Goal: Task Accomplishment & Management: Use online tool/utility

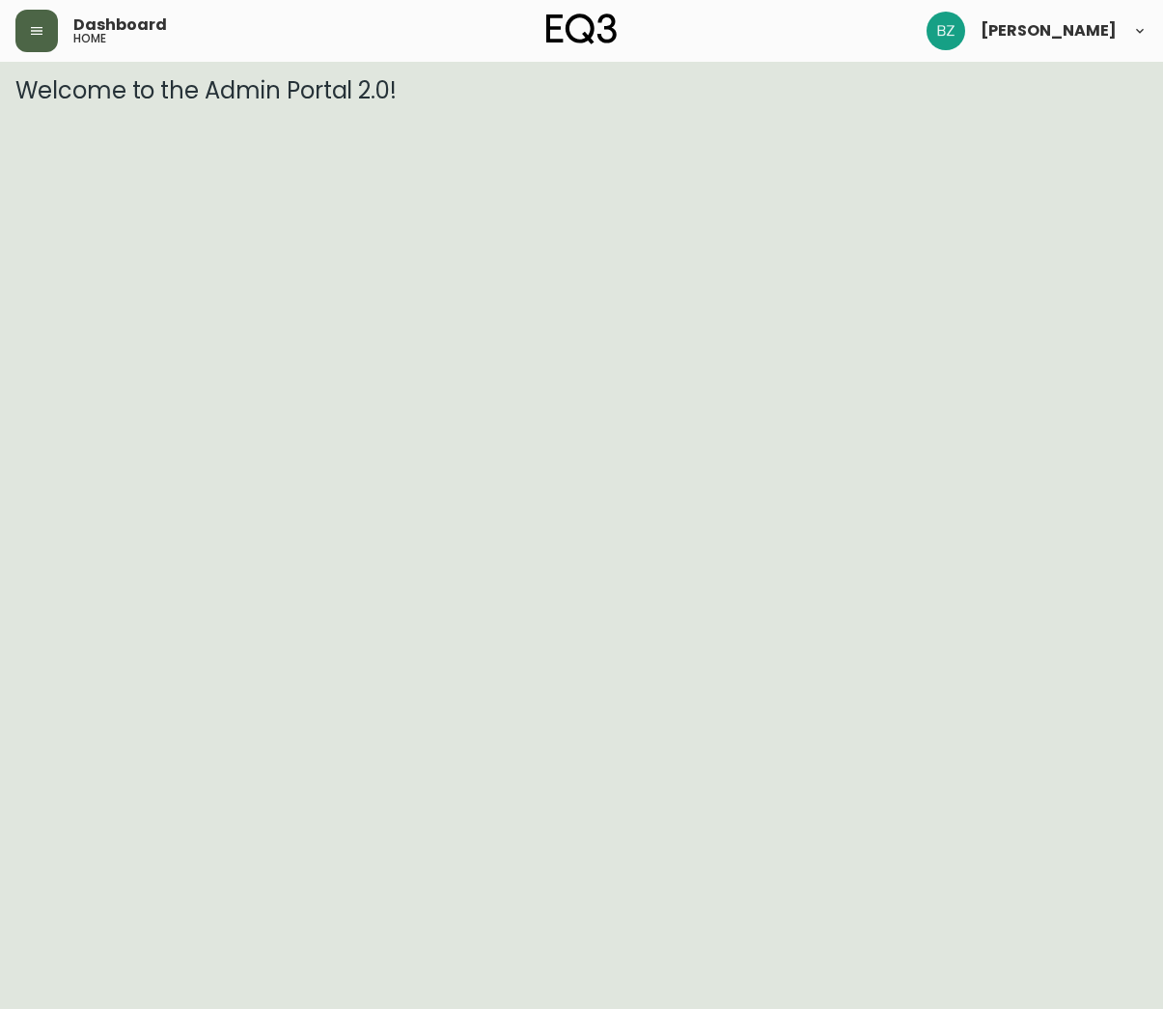
click at [31, 28] on icon "button" at bounding box center [37, 31] width 12 height 8
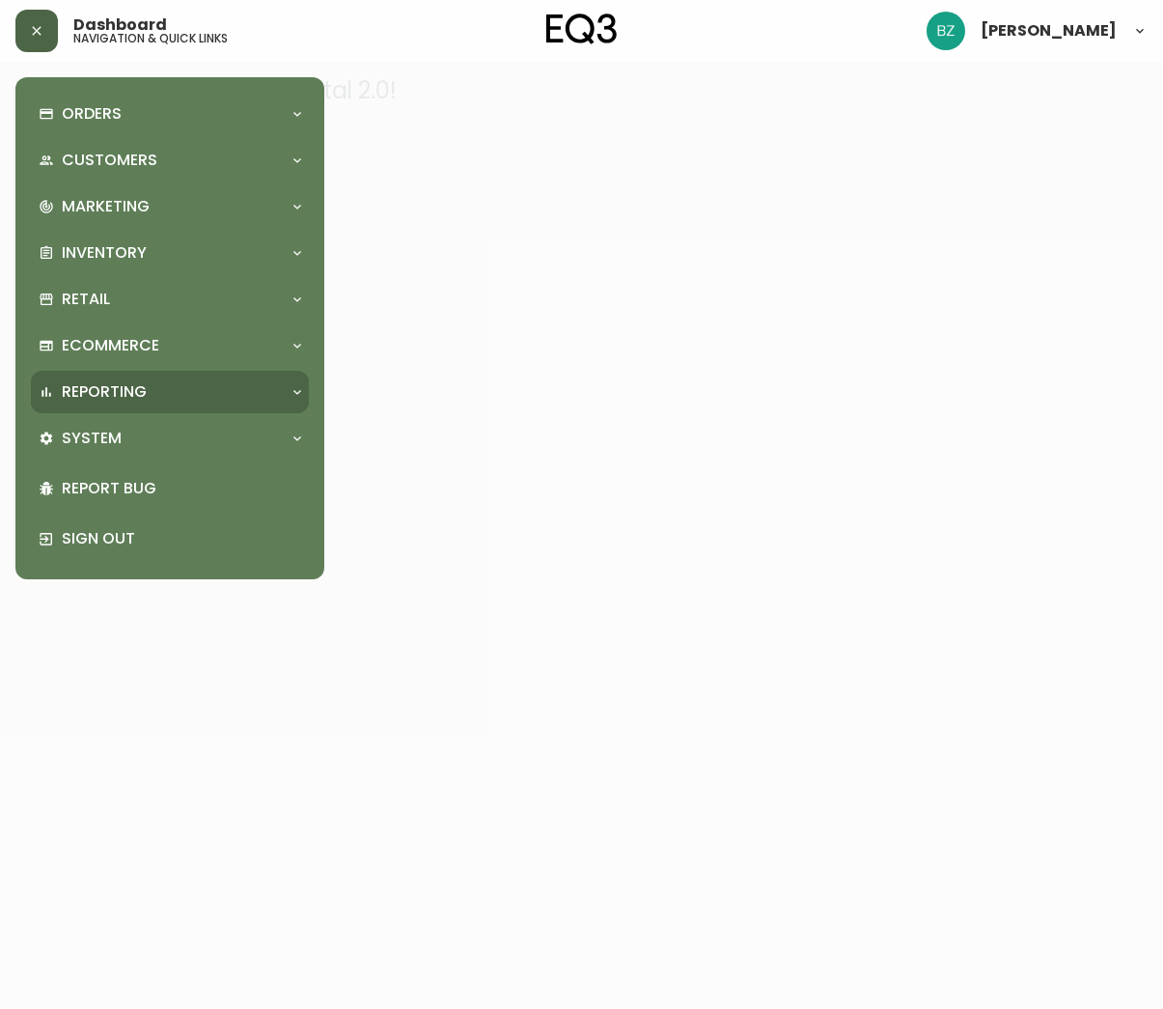
click at [281, 377] on div "Reporting" at bounding box center [170, 392] width 278 height 42
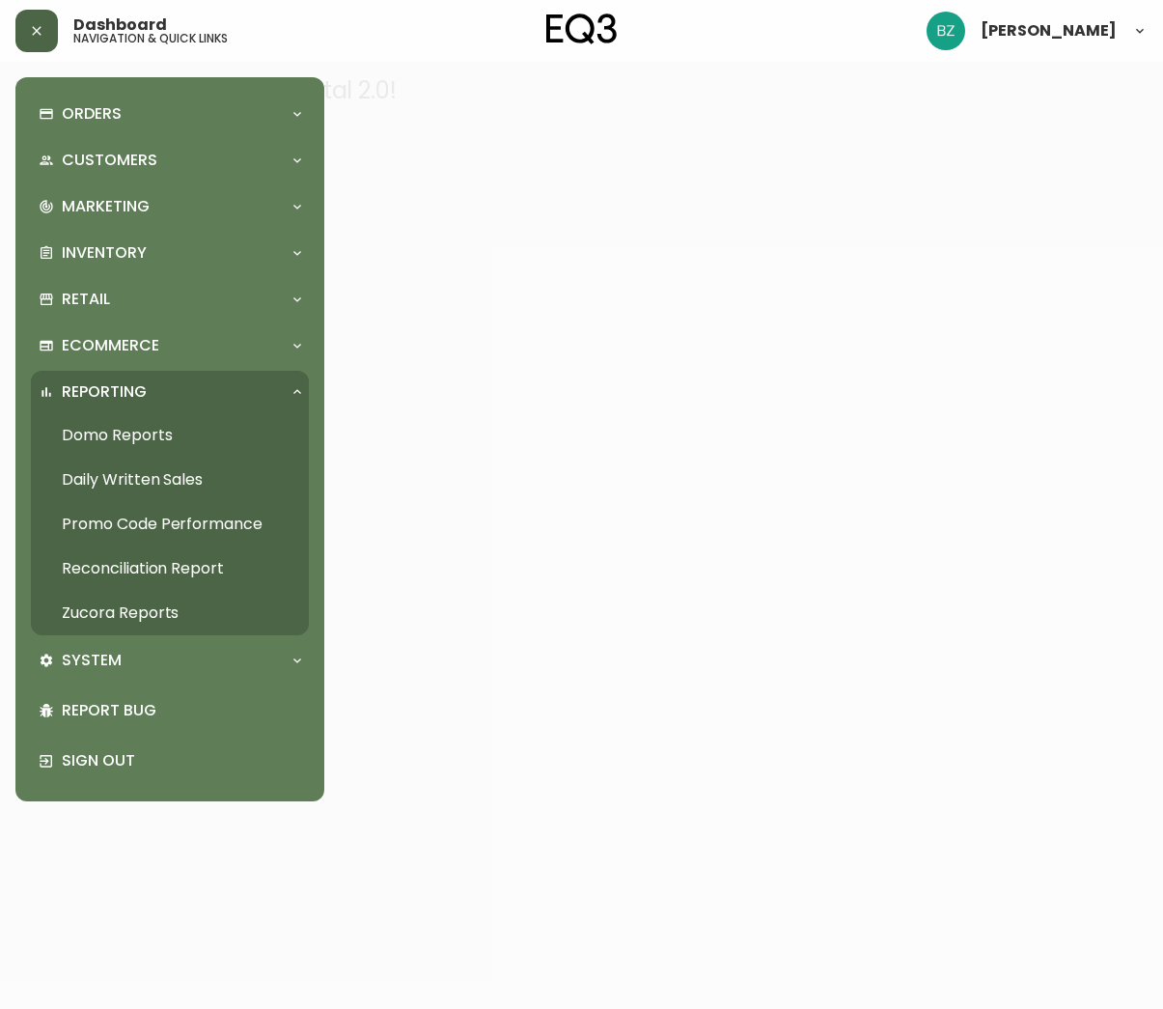
click at [106, 482] on link "Daily Written Sales" at bounding box center [170, 480] width 278 height 44
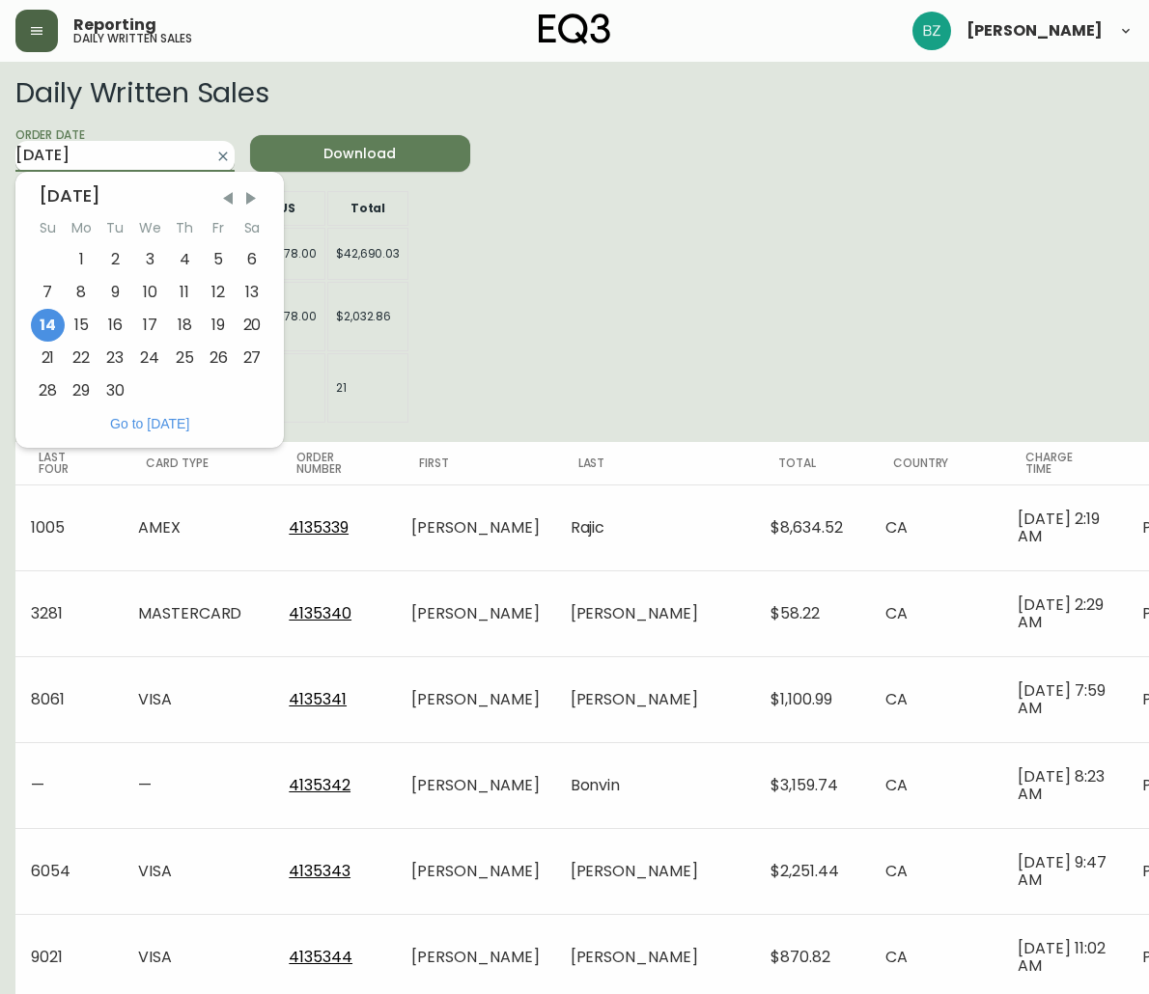
click at [125, 152] on input "[DATE]" at bounding box center [109, 156] width 188 height 31
click at [249, 290] on div "13" at bounding box center [253, 292] width 34 height 33
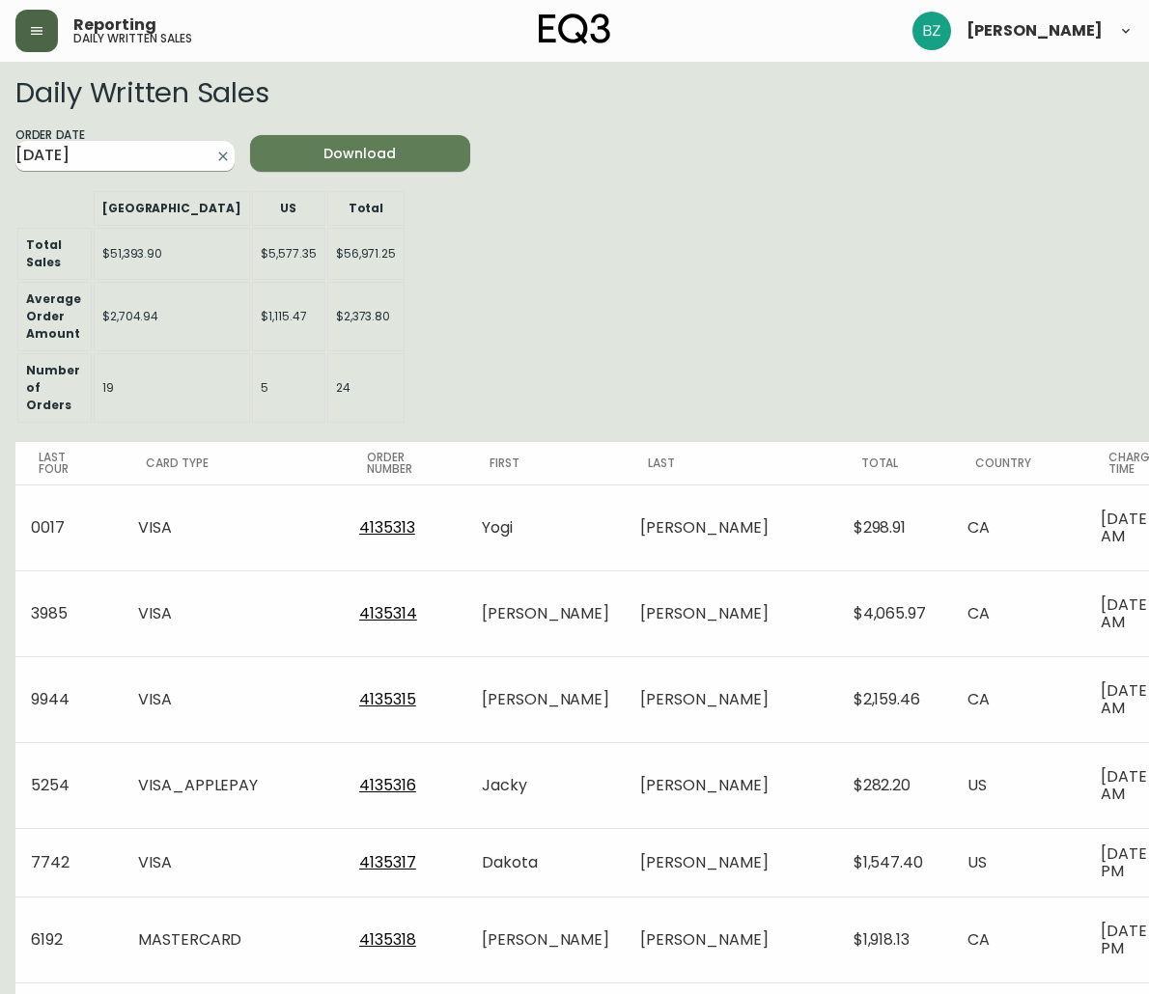
click at [157, 155] on input "[DATE]" at bounding box center [109, 156] width 188 height 31
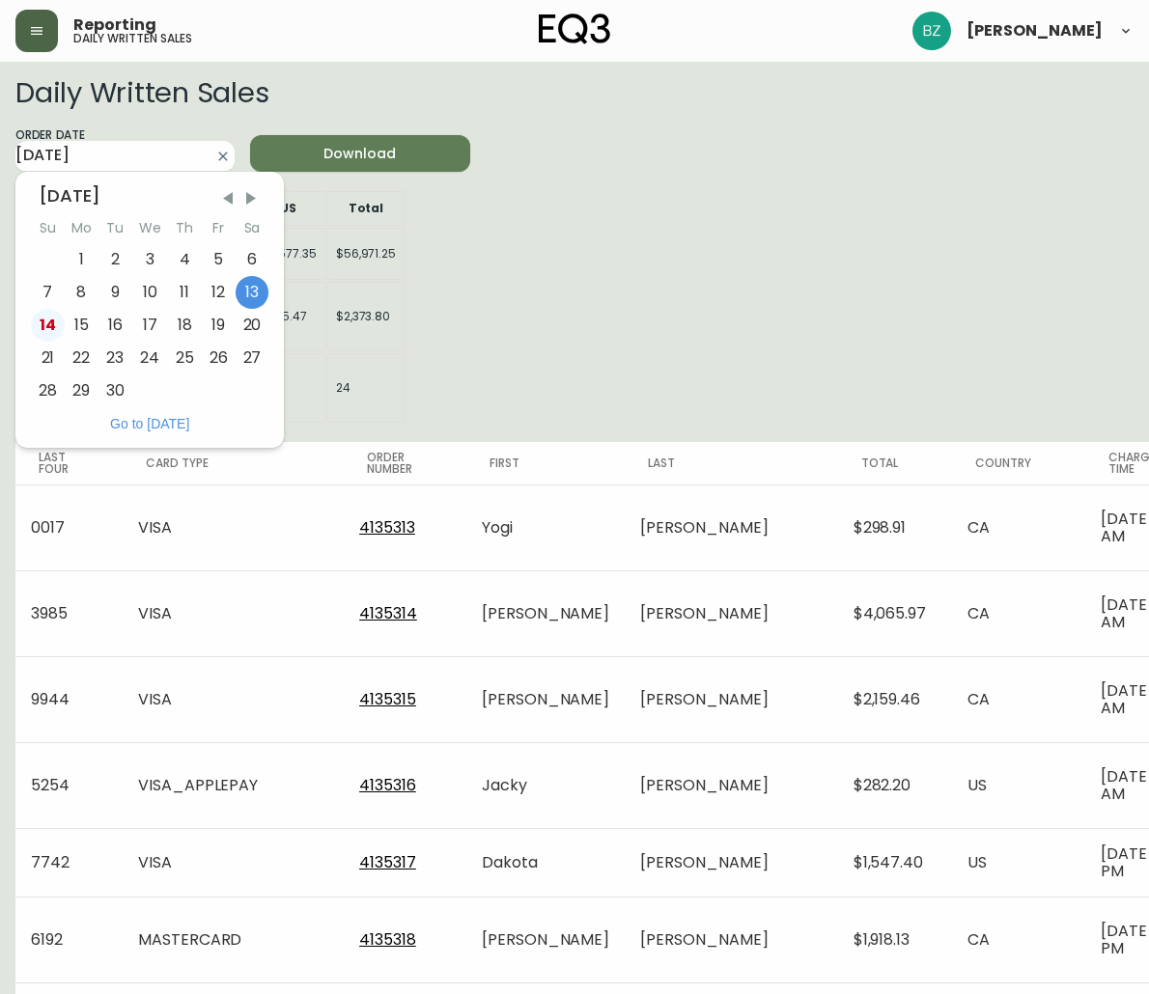
click at [51, 323] on div "14" at bounding box center [48, 325] width 34 height 33
type input "[DATE]"
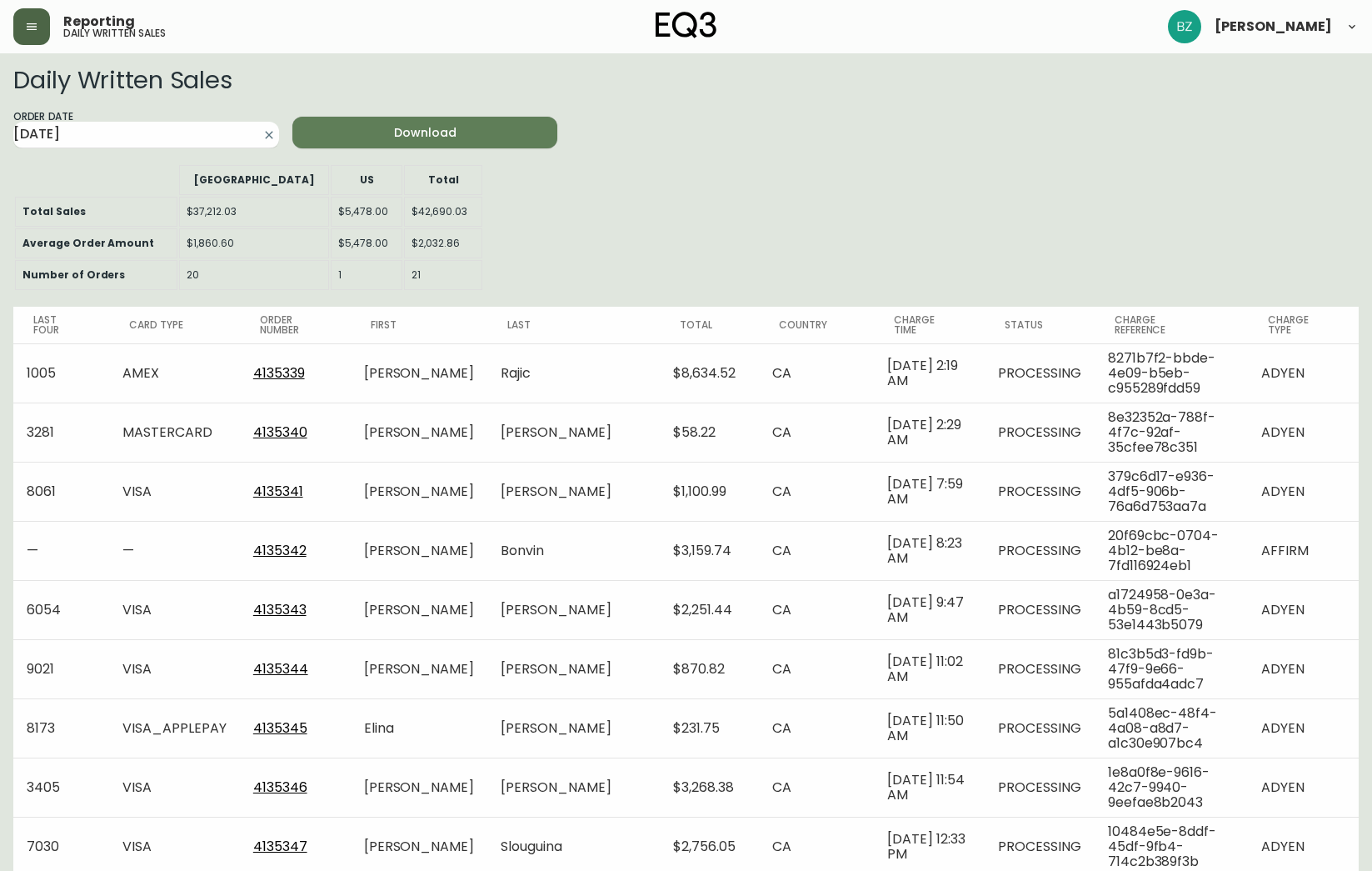
click at [35, 40] on button "button" at bounding box center [31, 27] width 36 height 36
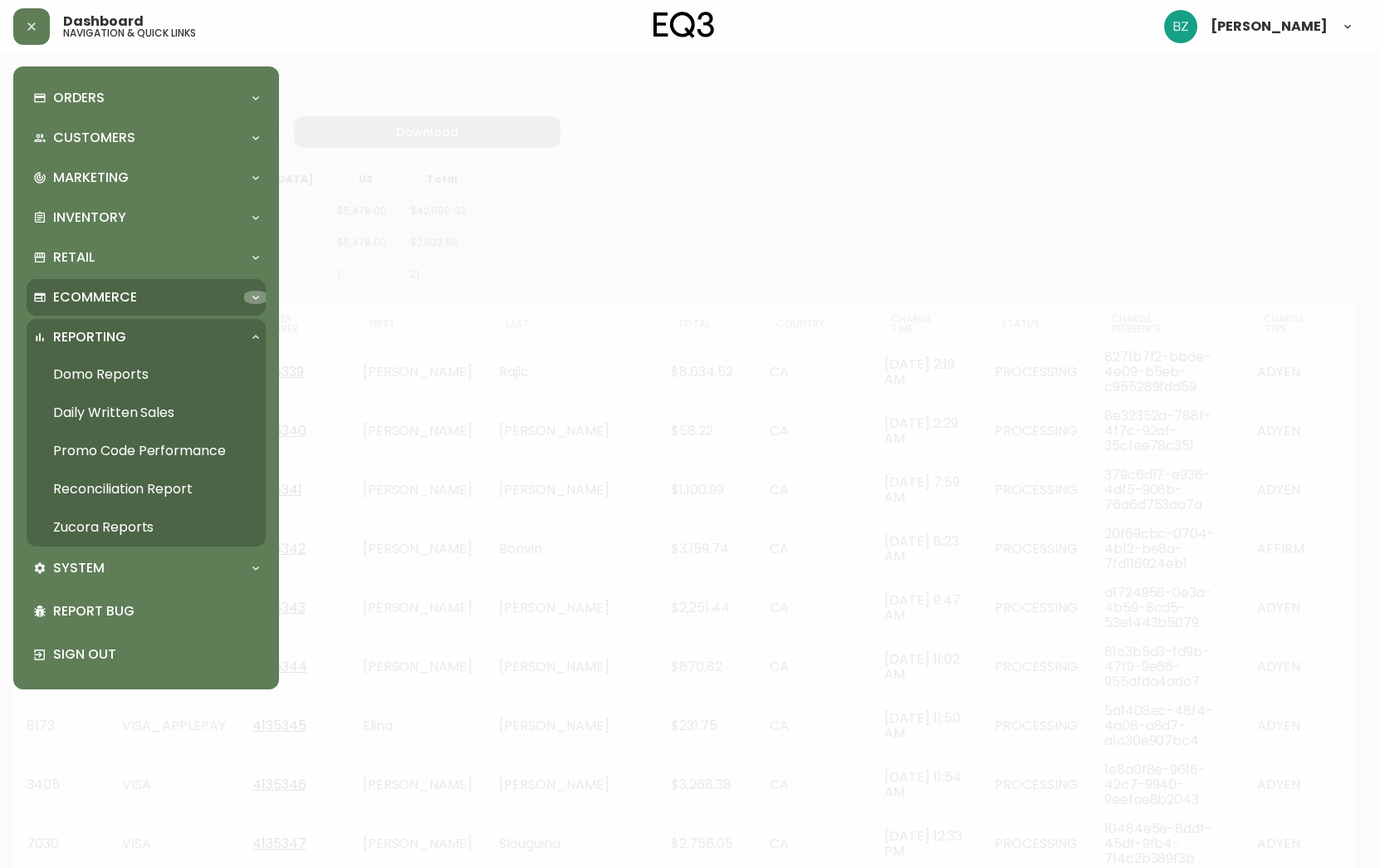
click at [257, 299] on icon at bounding box center [256, 297] width 13 height 13
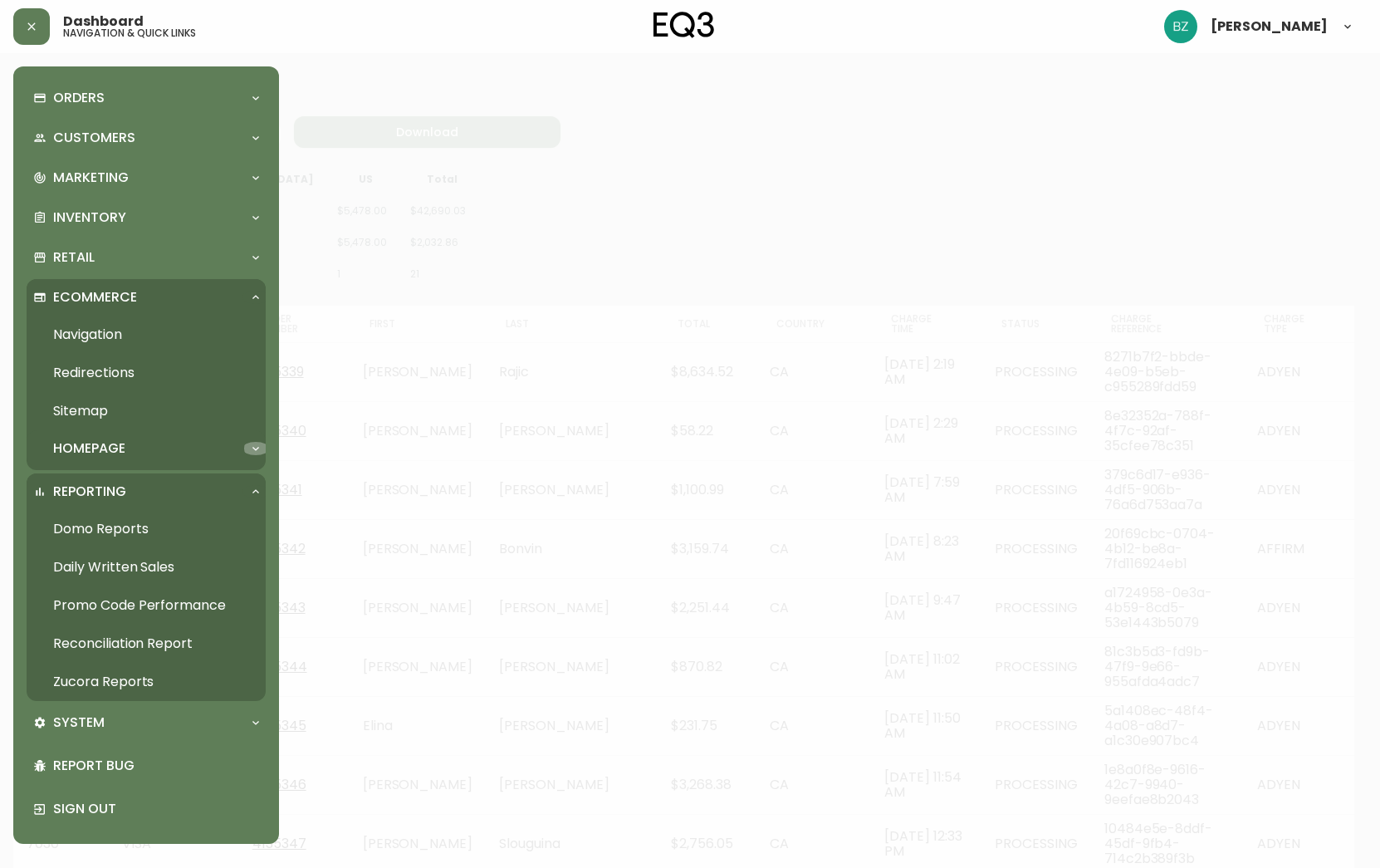
click at [254, 447] on icon at bounding box center [256, 448] width 7 height 4
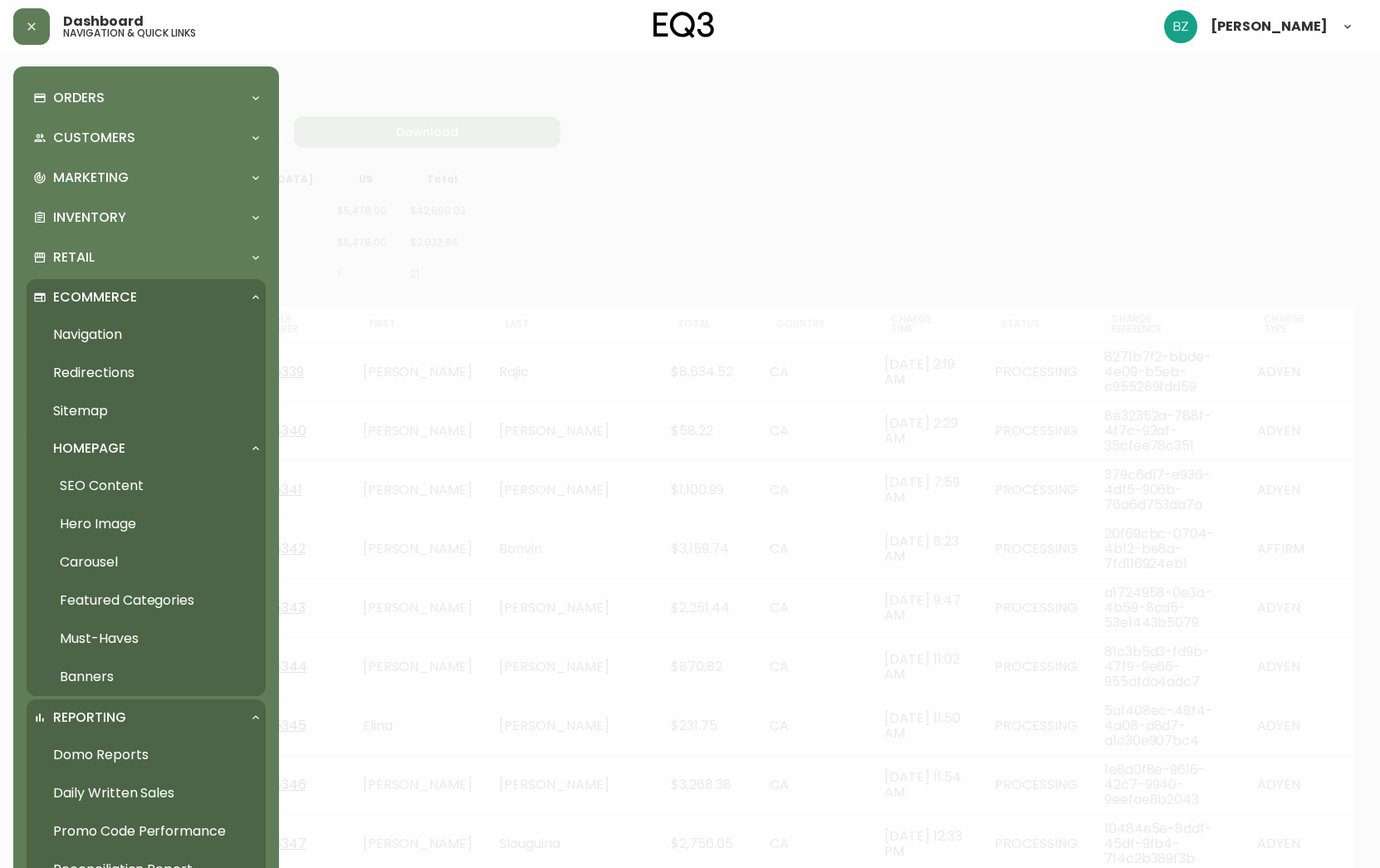
click at [261, 443] on icon at bounding box center [256, 448] width 13 height 13
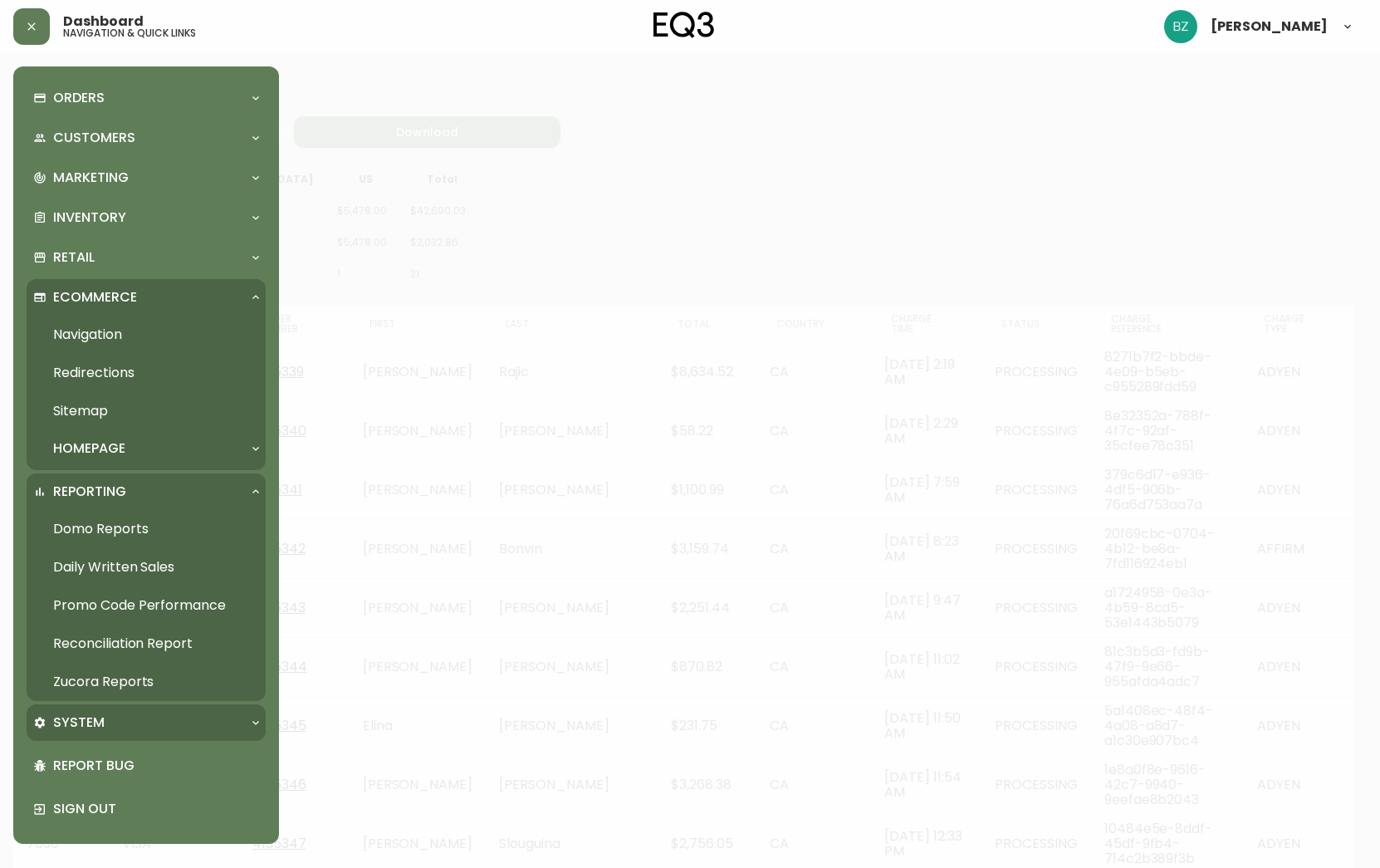
click at [259, 726] on icon at bounding box center [256, 722] width 13 height 13
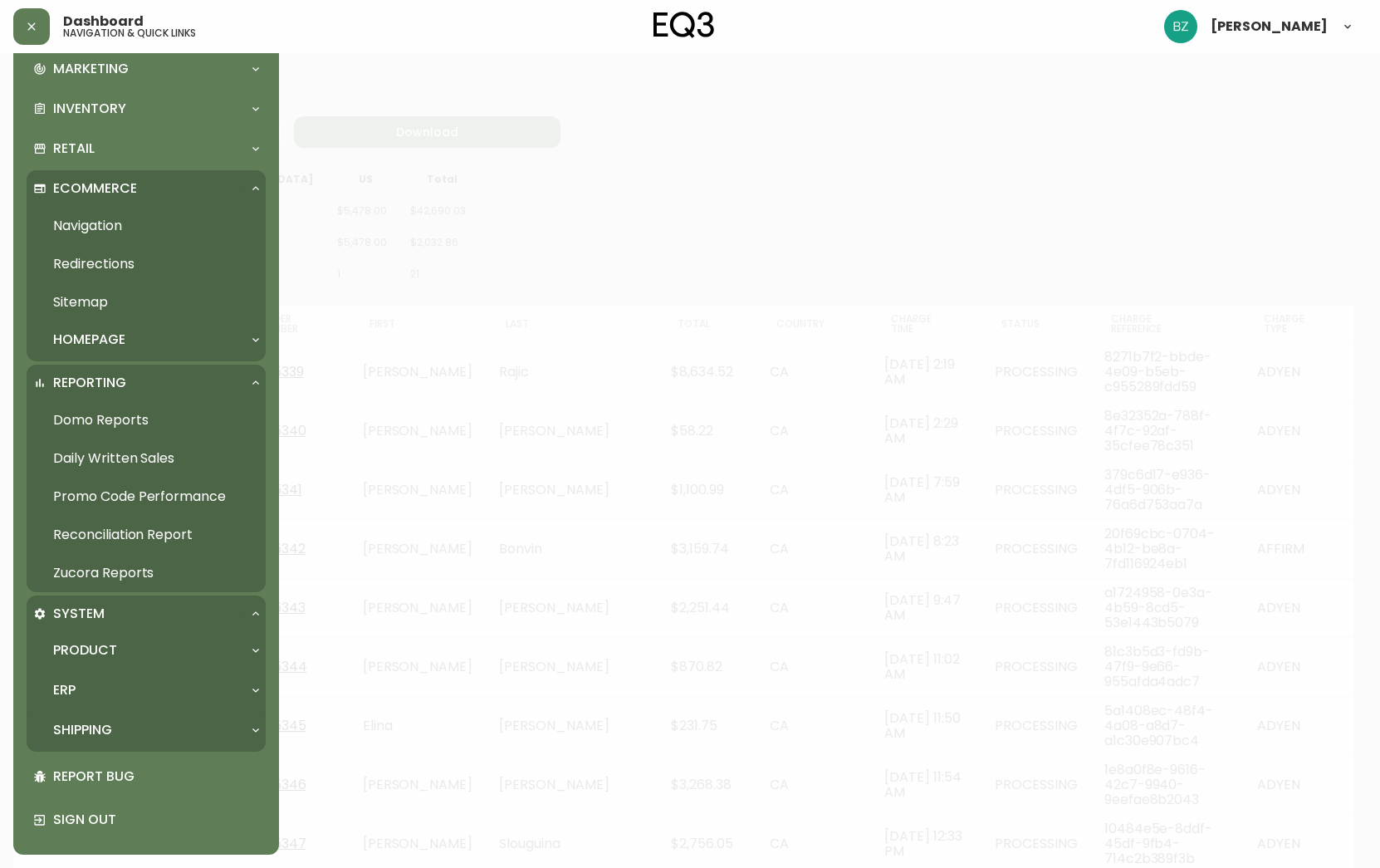
scroll to position [108, 0]
click at [255, 652] on icon at bounding box center [256, 649] width 13 height 13
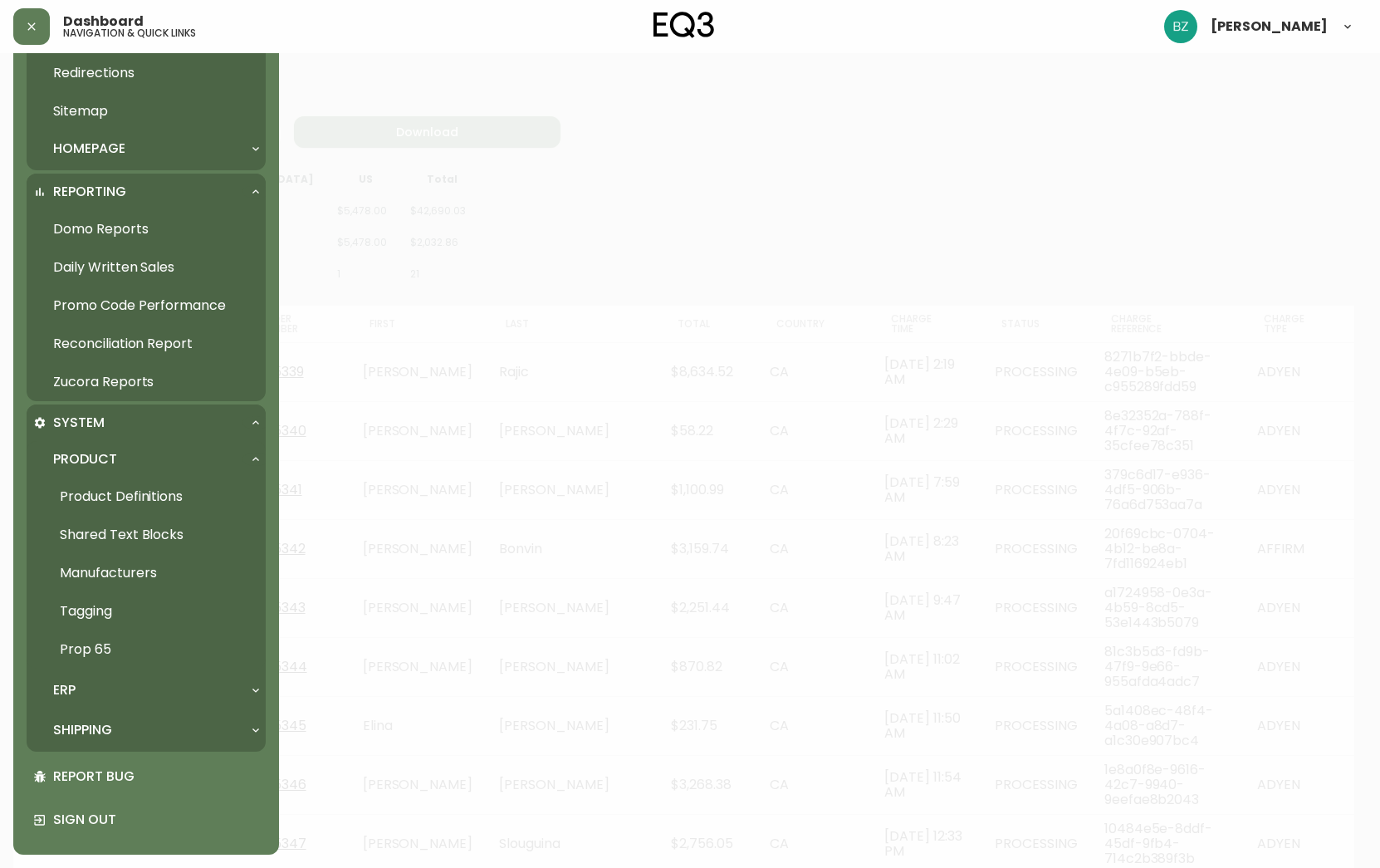
scroll to position [299, 0]
click at [256, 462] on icon at bounding box center [256, 459] width 13 height 13
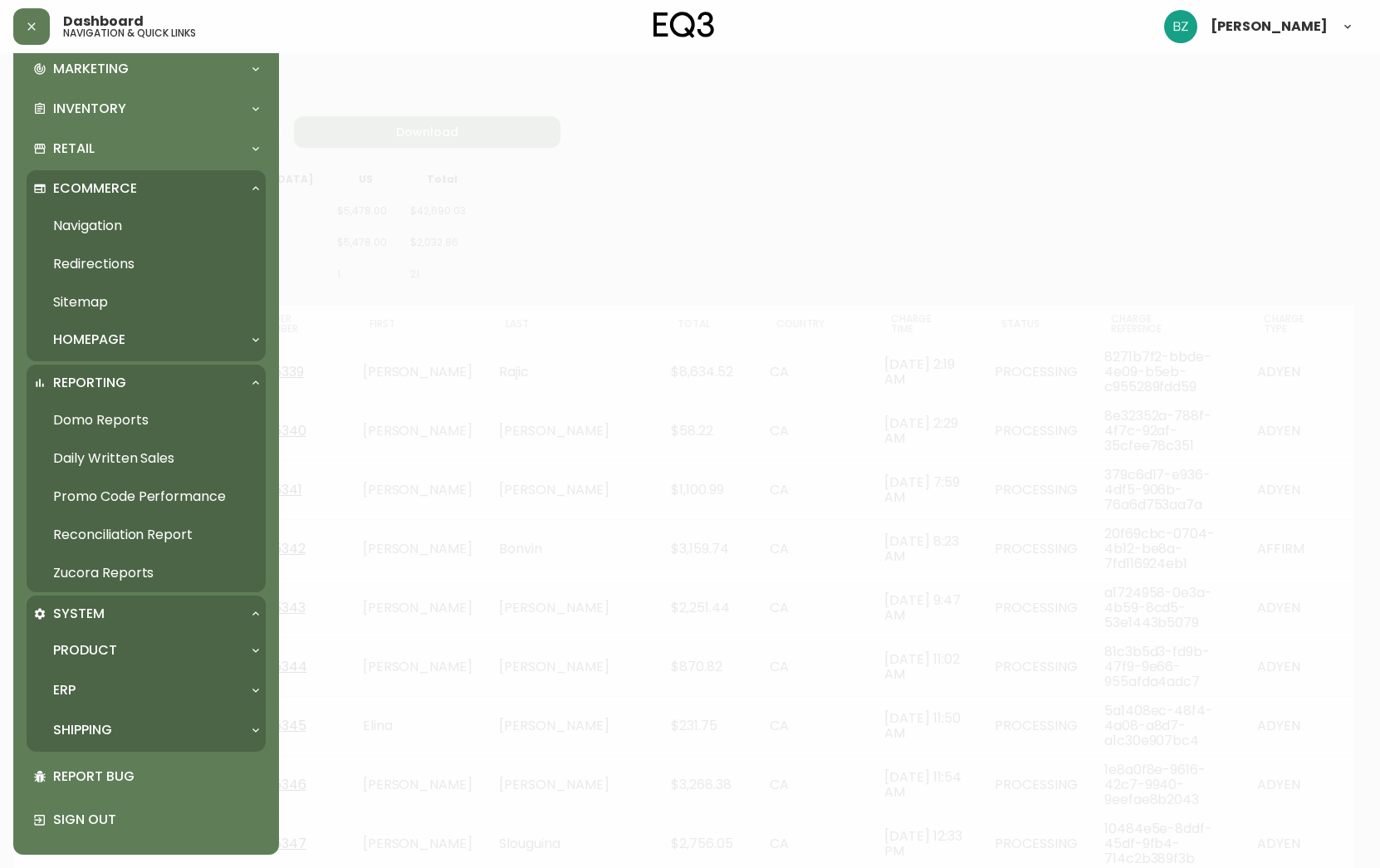
scroll to position [108, 0]
click at [254, 688] on icon at bounding box center [256, 689] width 13 height 13
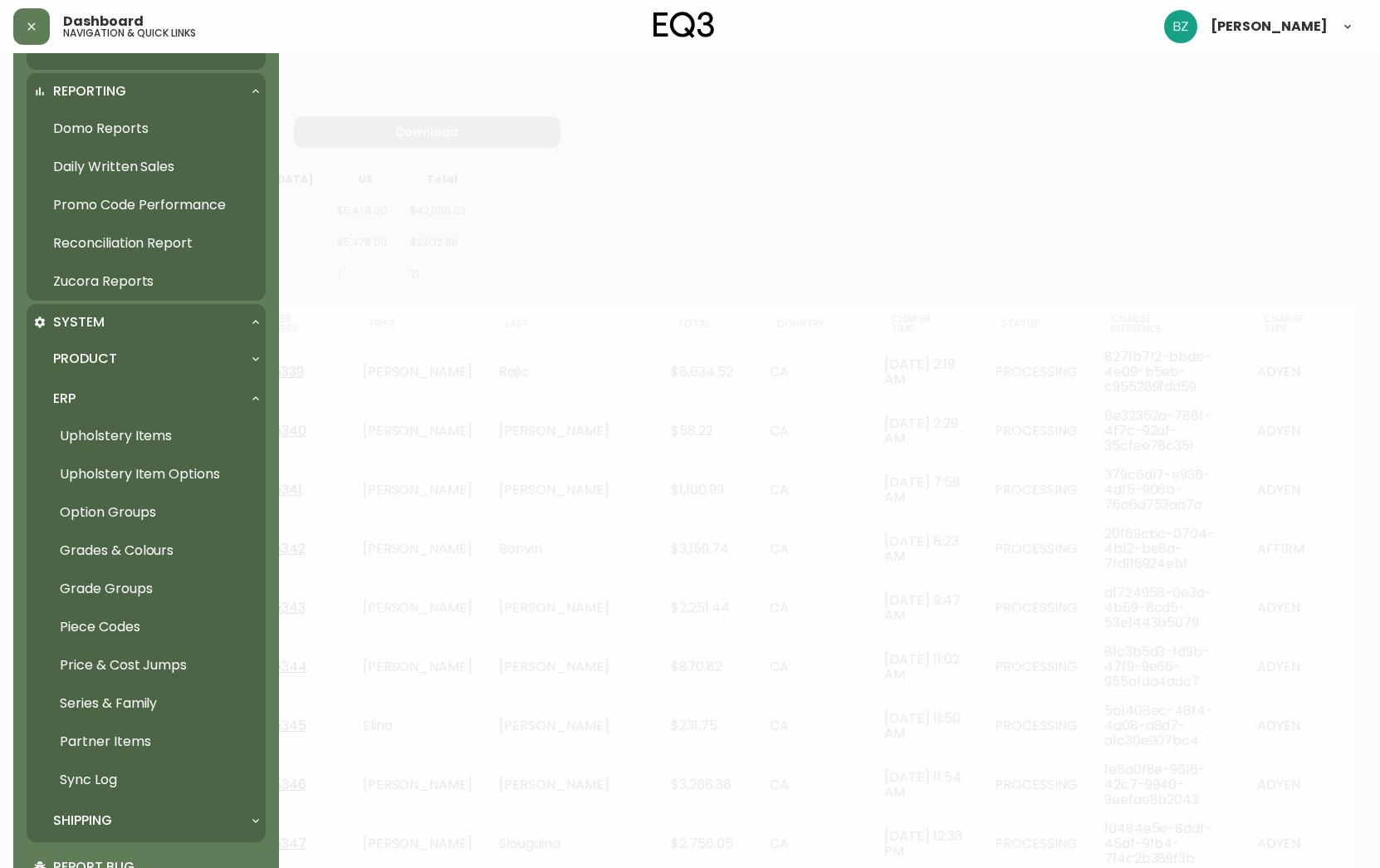
scroll to position [420, 0]
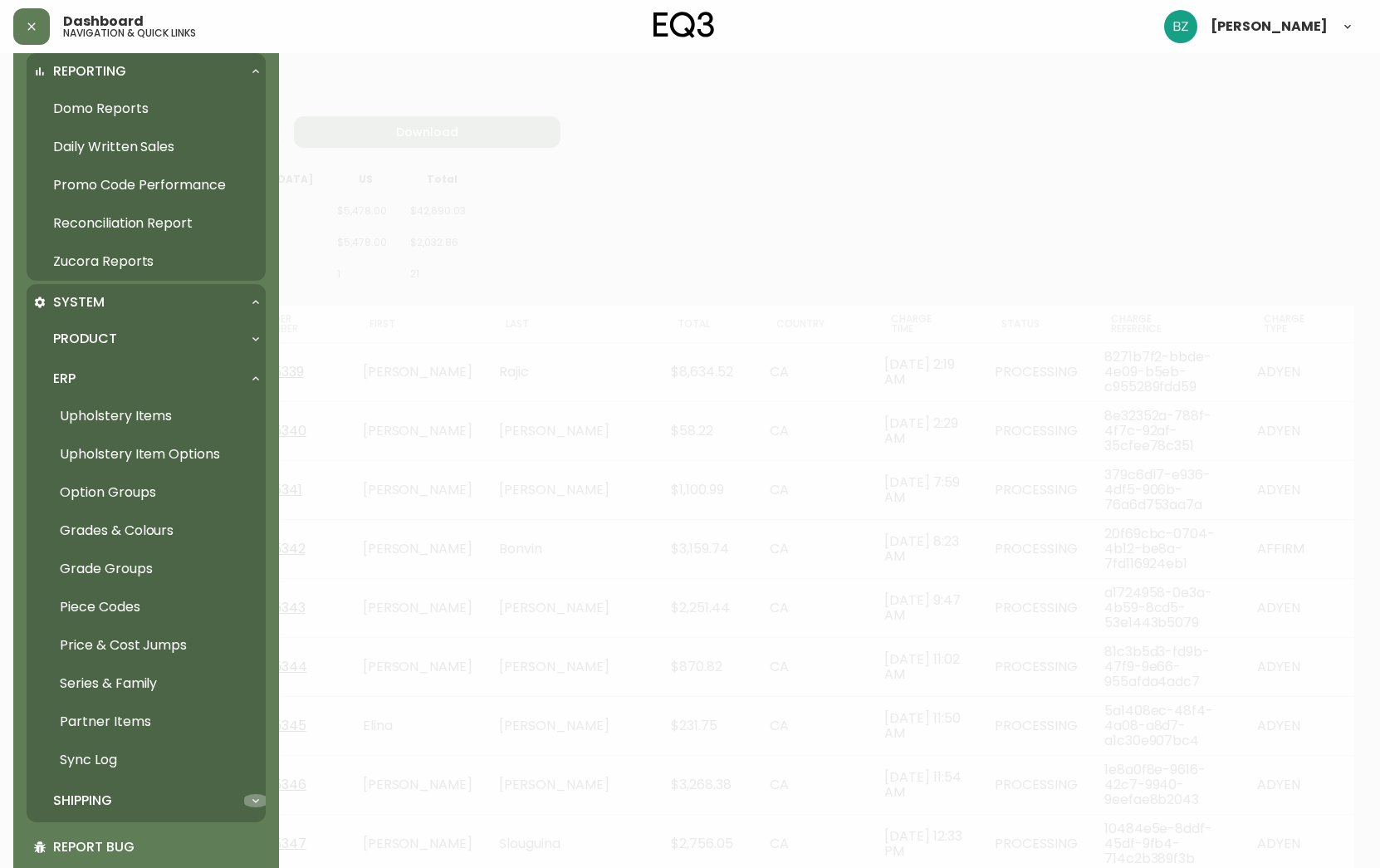
click at [254, 798] on icon at bounding box center [256, 800] width 13 height 13
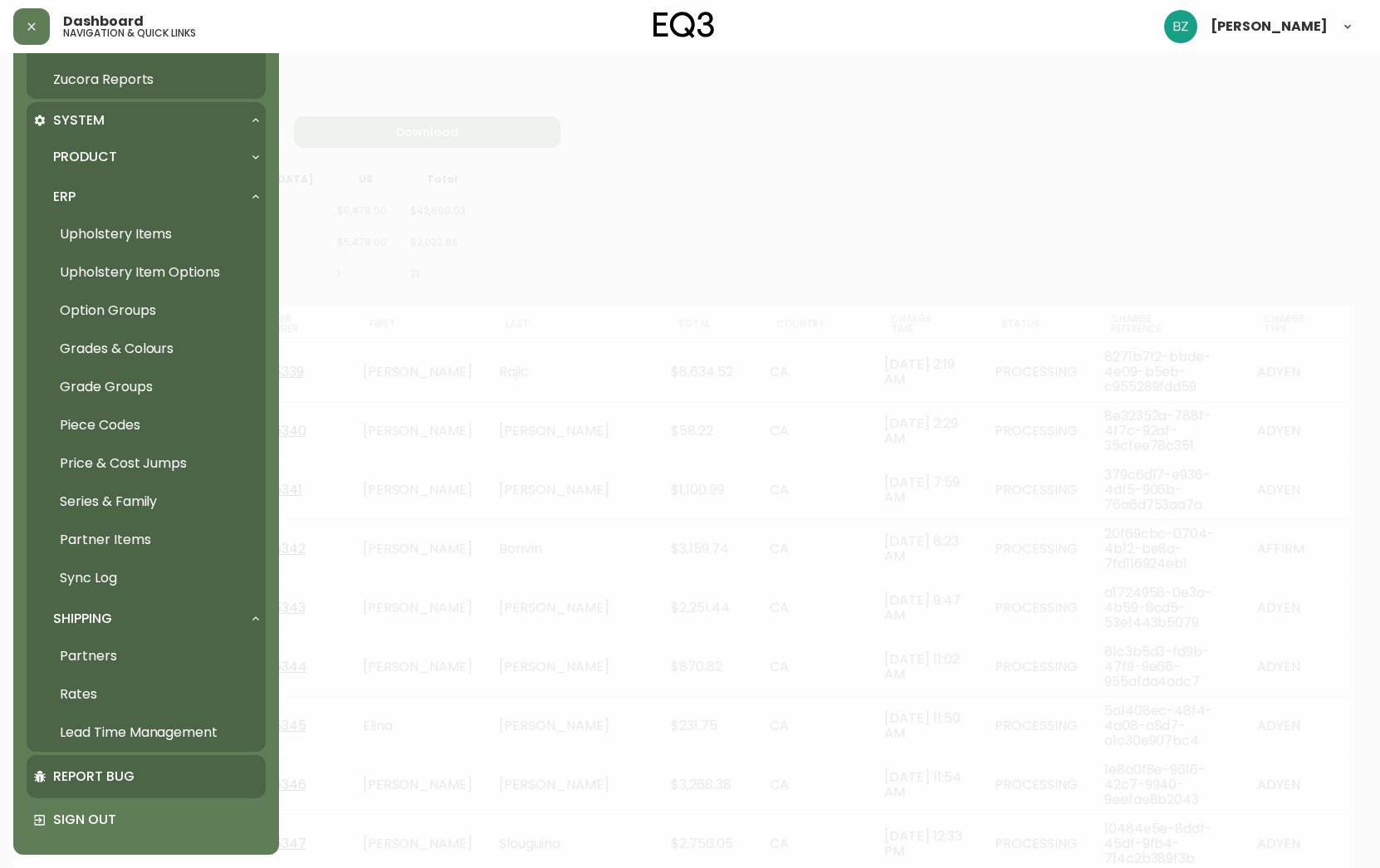
scroll to position [602, 0]
click at [253, 619] on icon at bounding box center [256, 618] width 13 height 13
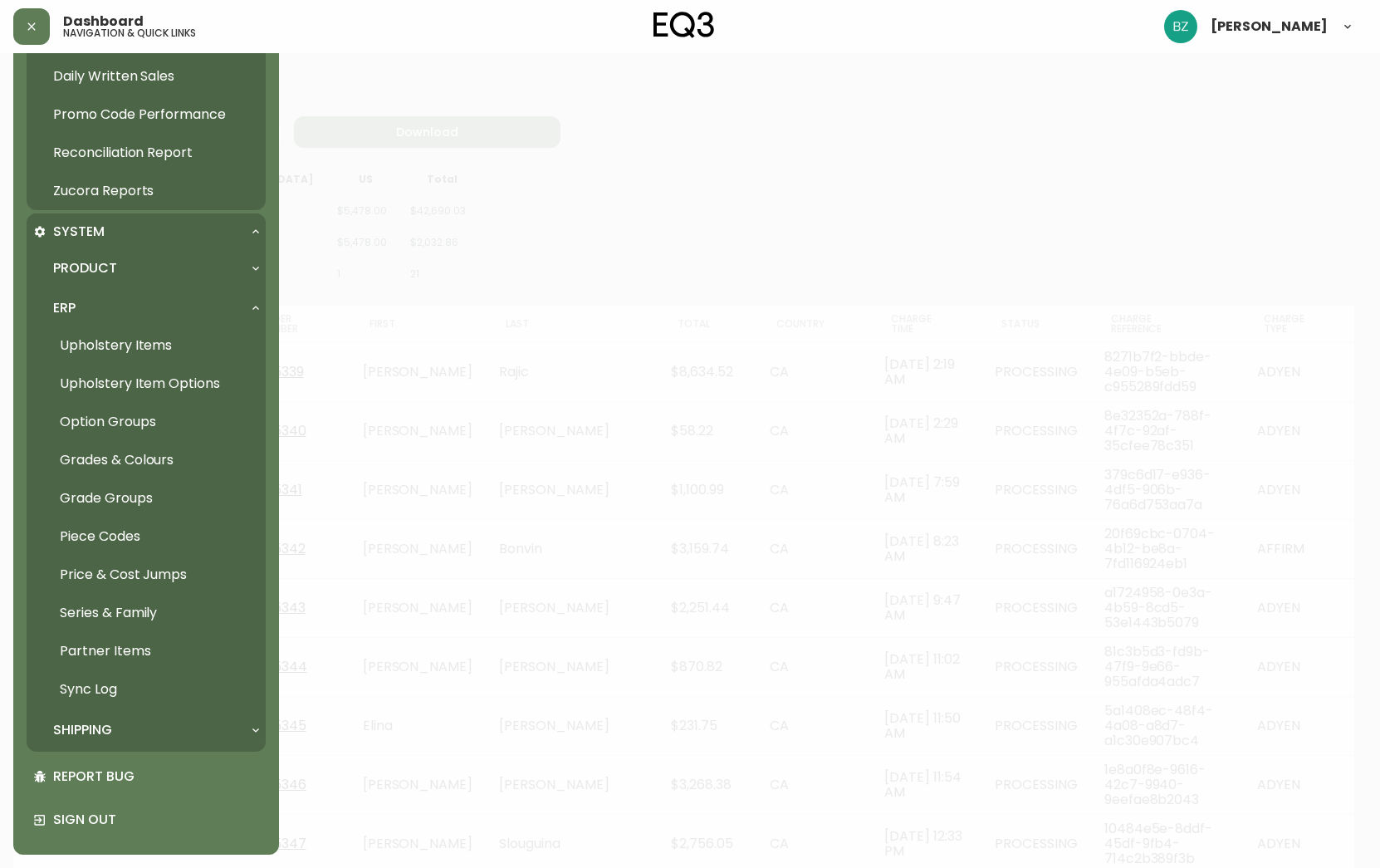
scroll to position [491, 0]
click at [251, 308] on icon at bounding box center [256, 307] width 13 height 13
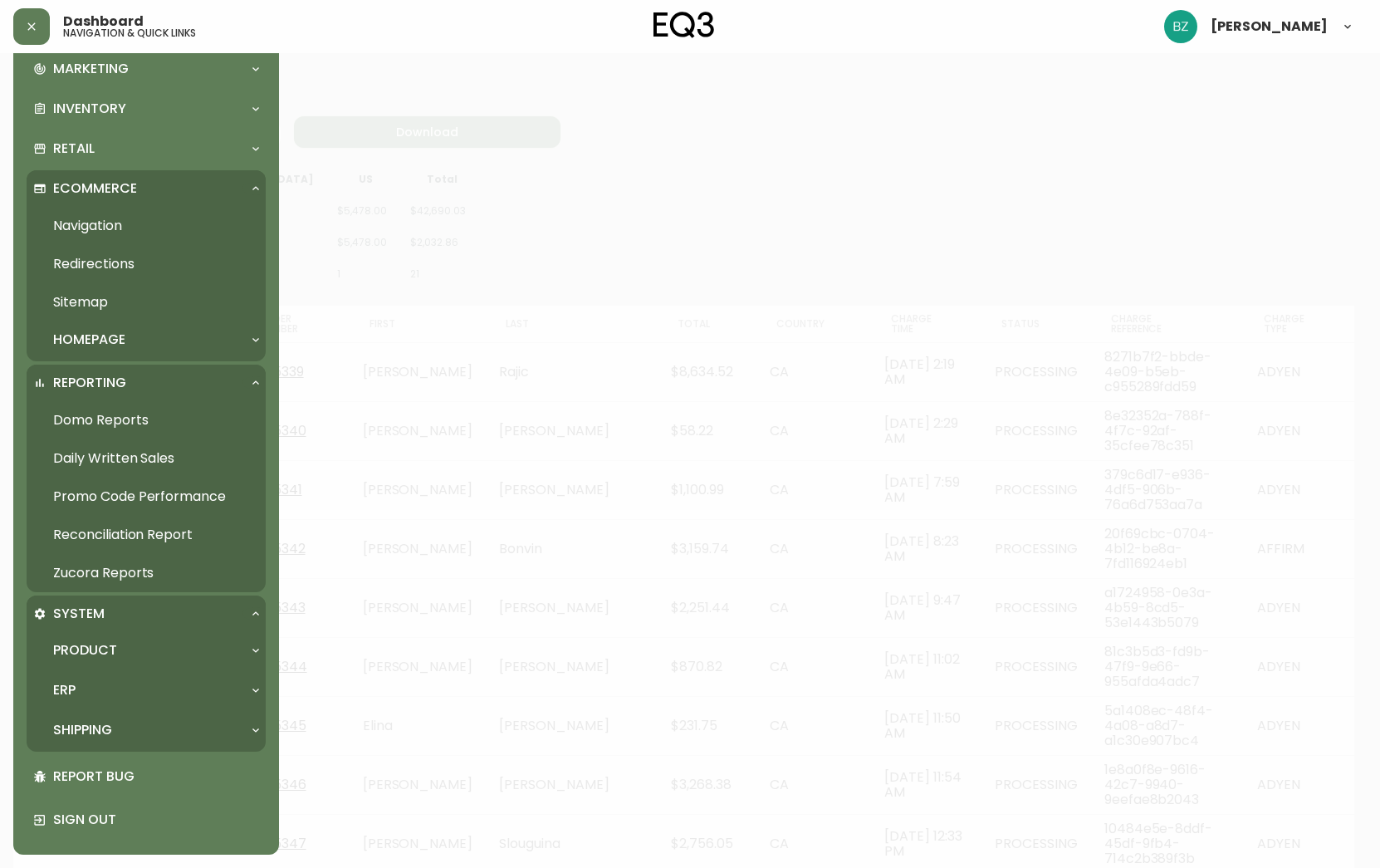
scroll to position [108, 0]
click at [255, 612] on icon at bounding box center [256, 613] width 13 height 13
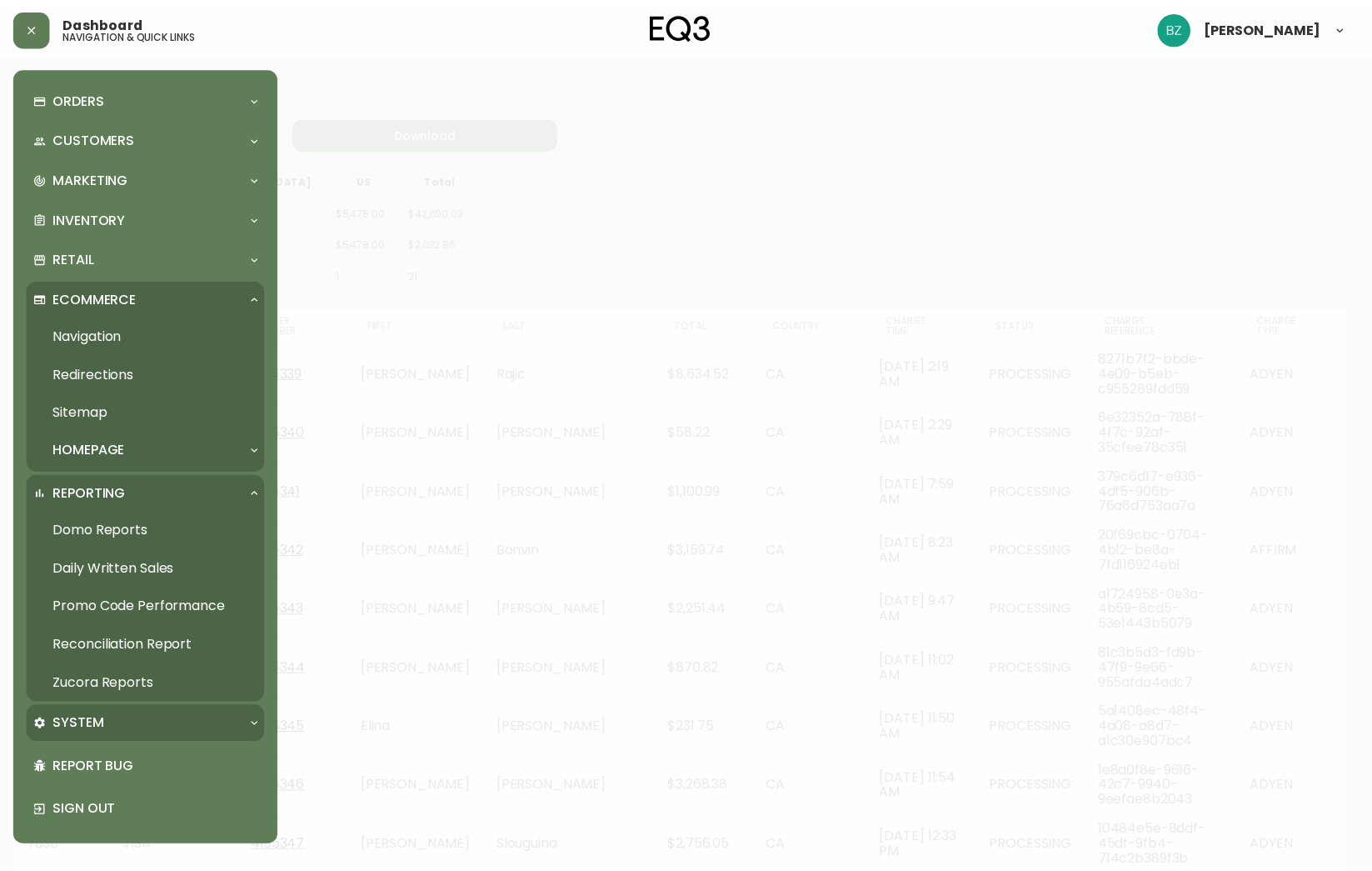
scroll to position [0, 0]
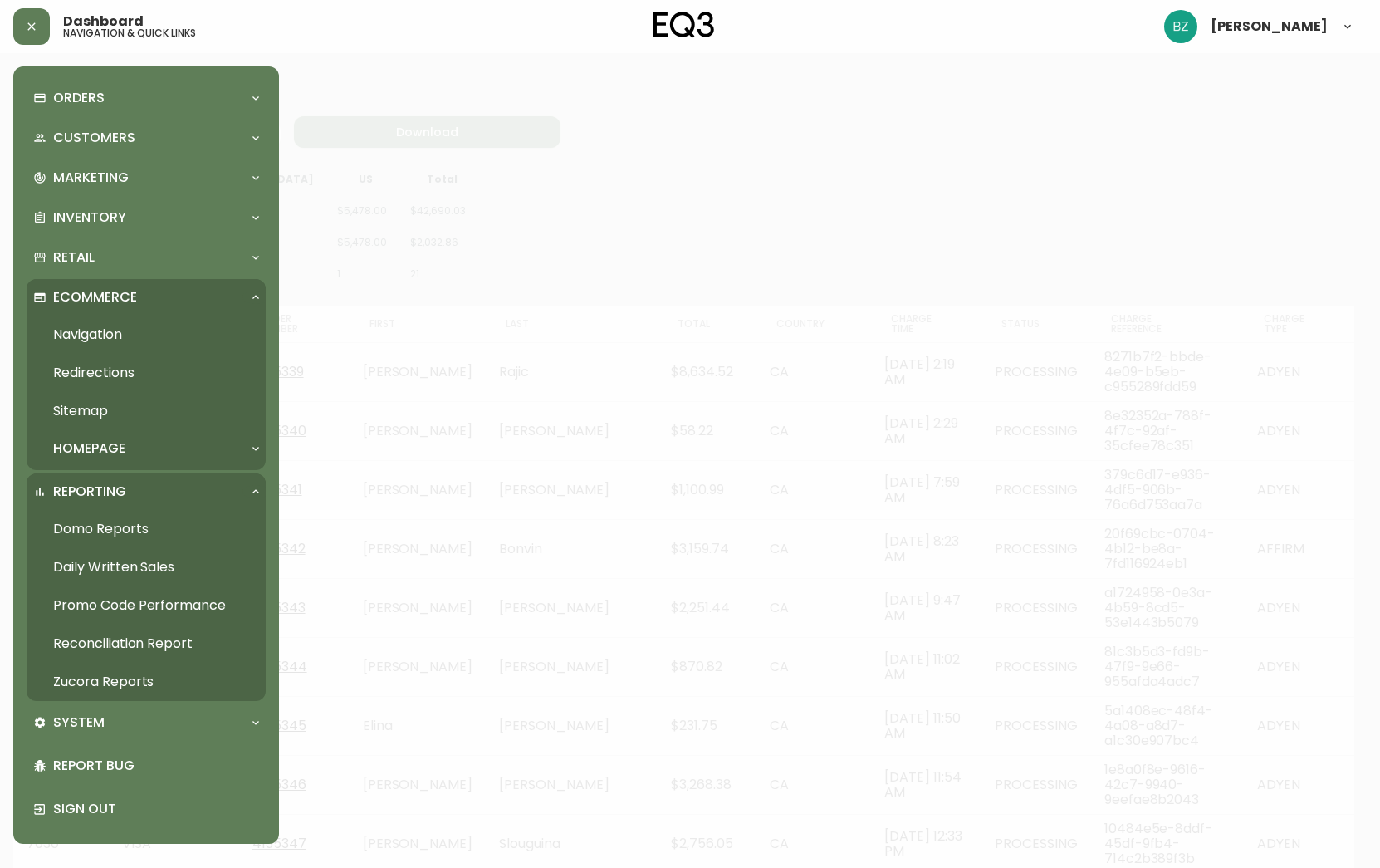
click at [84, 602] on link "Promo Code Performance" at bounding box center [146, 606] width 239 height 38
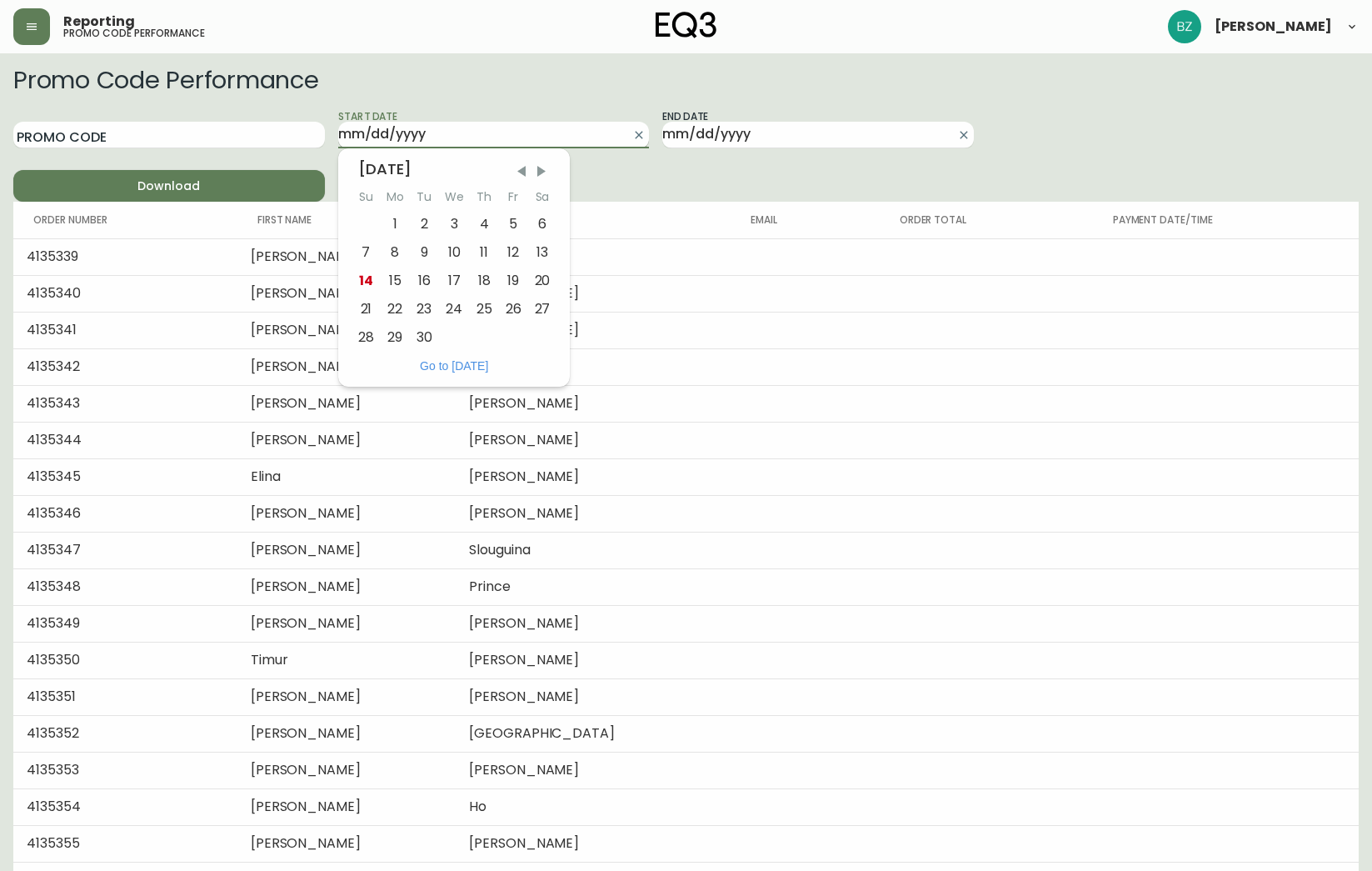
click at [469, 132] on input "Start Date" at bounding box center [481, 135] width 285 height 27
click at [257, 127] on input "Promo Code" at bounding box center [168, 135] width 312 height 27
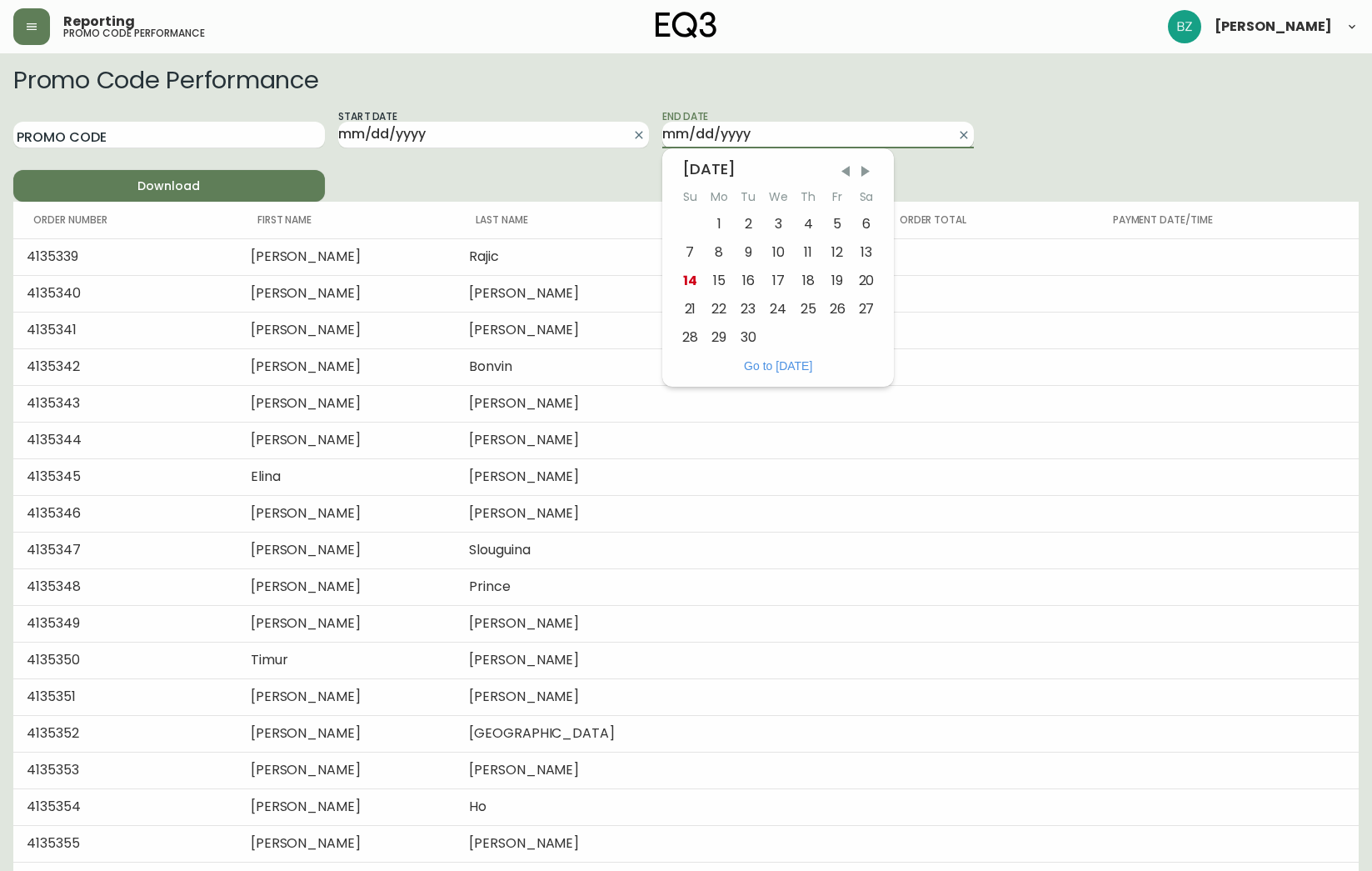
click at [779, 128] on input "End Date" at bounding box center [804, 135] width 285 height 27
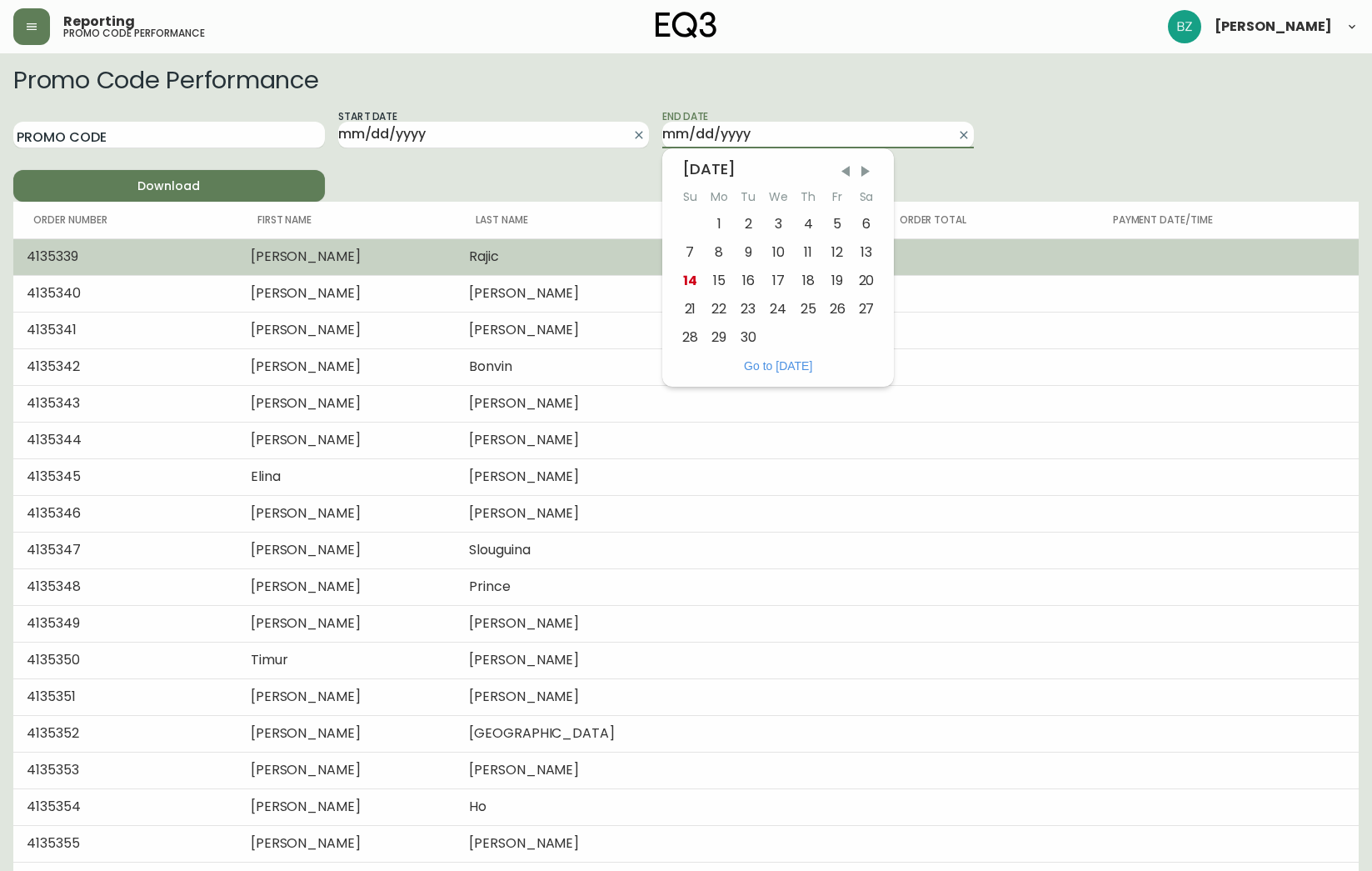
click at [93, 255] on td "4135339" at bounding box center [125, 256] width 224 height 36
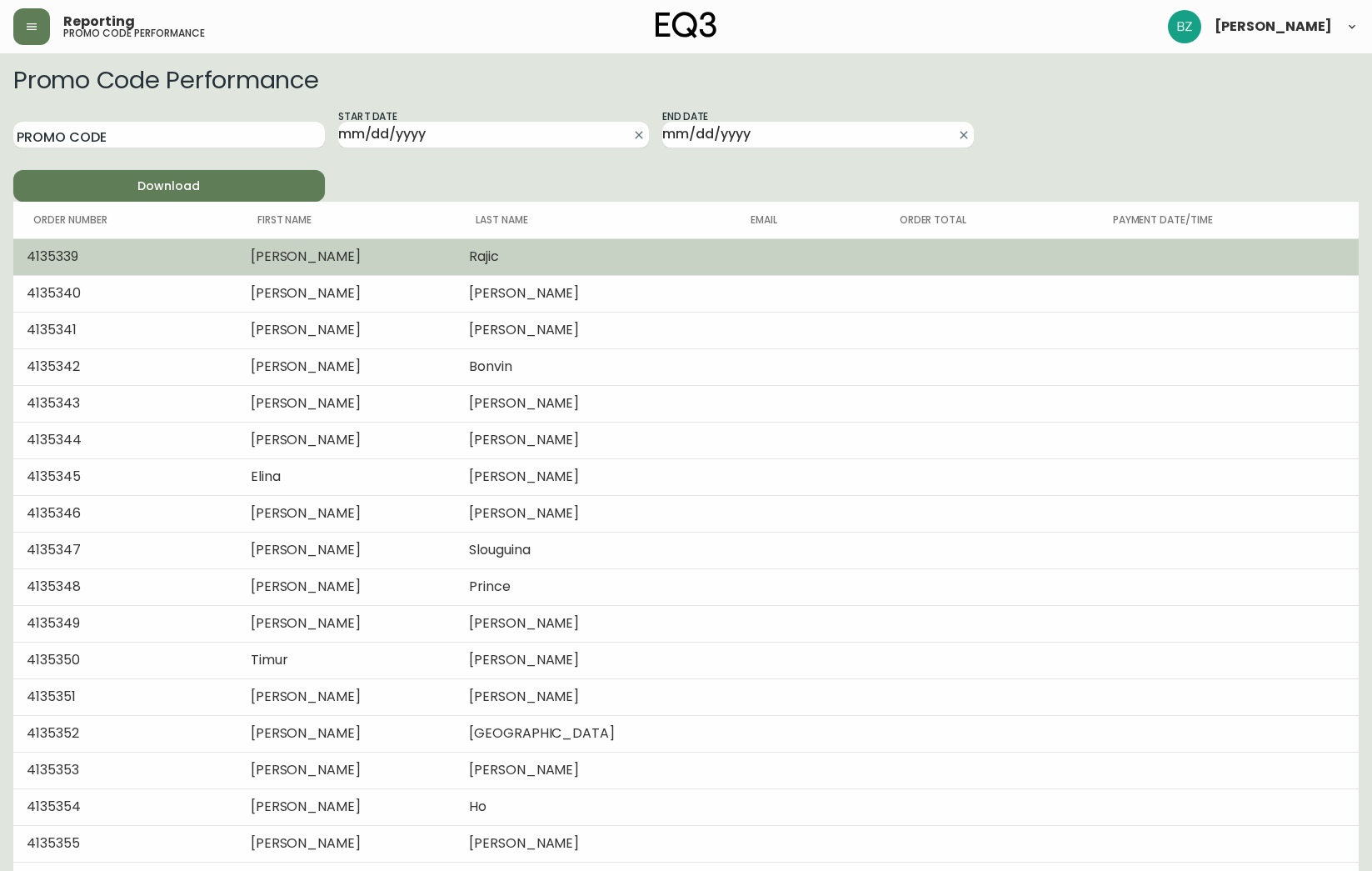
click at [571, 261] on td "Rajic" at bounding box center [594, 256] width 276 height 36
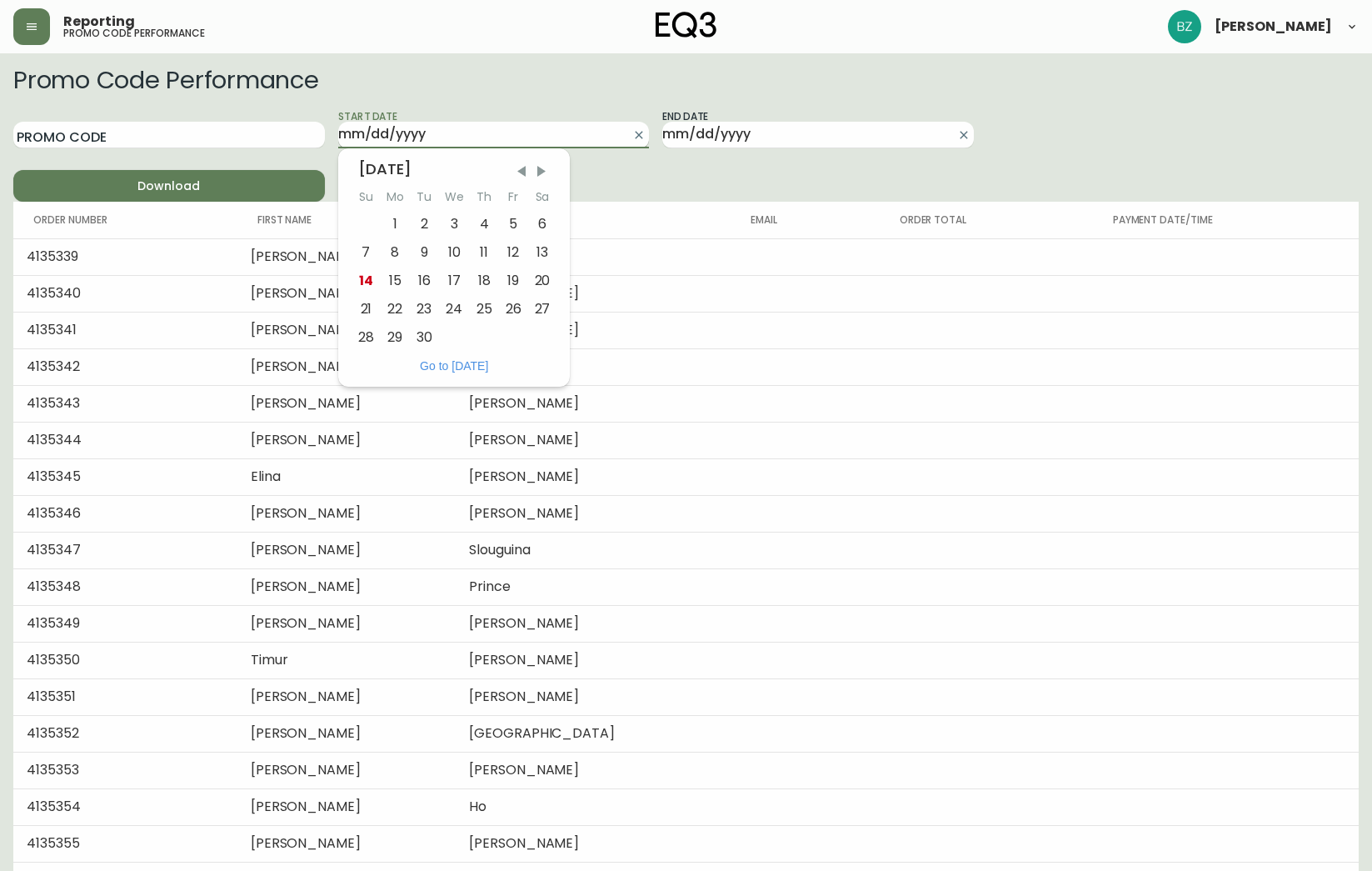
click at [576, 131] on input "Start Date" at bounding box center [481, 135] width 285 height 27
click at [476, 161] on div "[DATE]" at bounding box center [454, 168] width 192 height 15
click at [469, 169] on div "[DATE]" at bounding box center [454, 168] width 192 height 15
click at [526, 171] on span "Previous Month" at bounding box center [521, 171] width 16 height 16
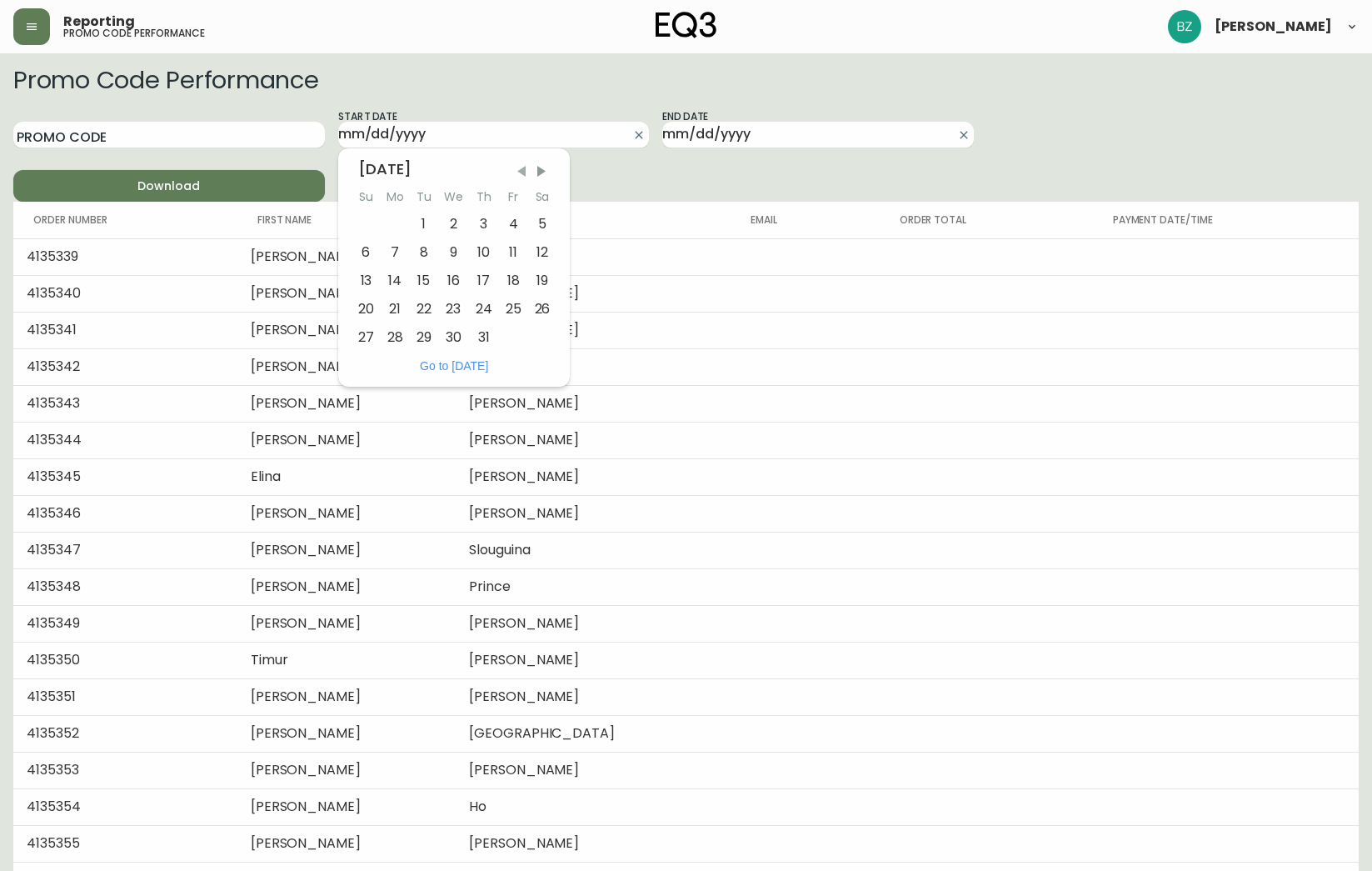
click at [526, 171] on span "Previous Month" at bounding box center [521, 171] width 16 height 16
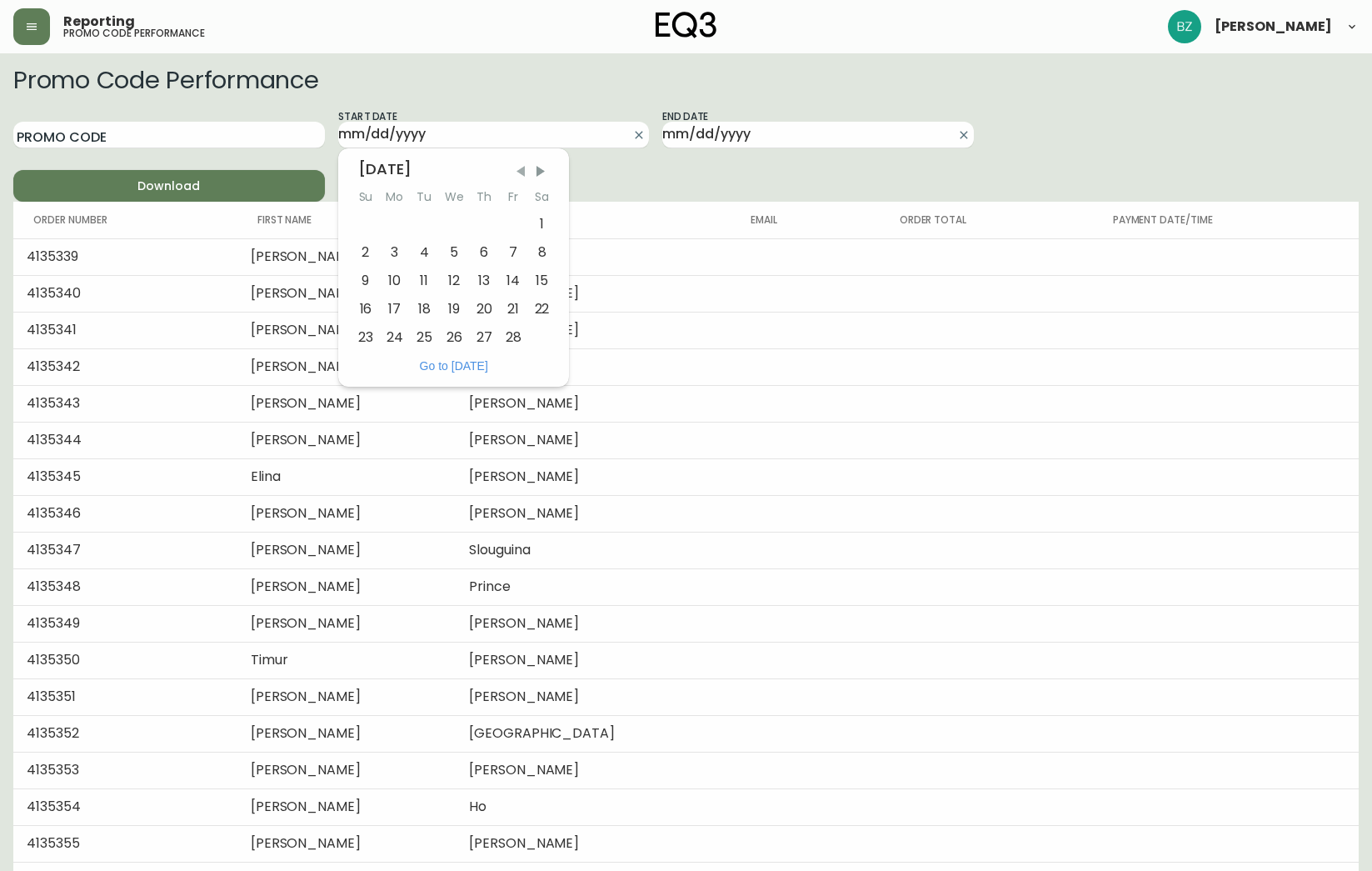
click at [526, 171] on span "Previous Month" at bounding box center [520, 171] width 16 height 16
click at [526, 171] on span "Previous Month" at bounding box center [522, 171] width 16 height 16
click at [526, 171] on span "Previous Month" at bounding box center [521, 171] width 16 height 16
click at [475, 130] on input "Start Date" at bounding box center [481, 135] width 285 height 27
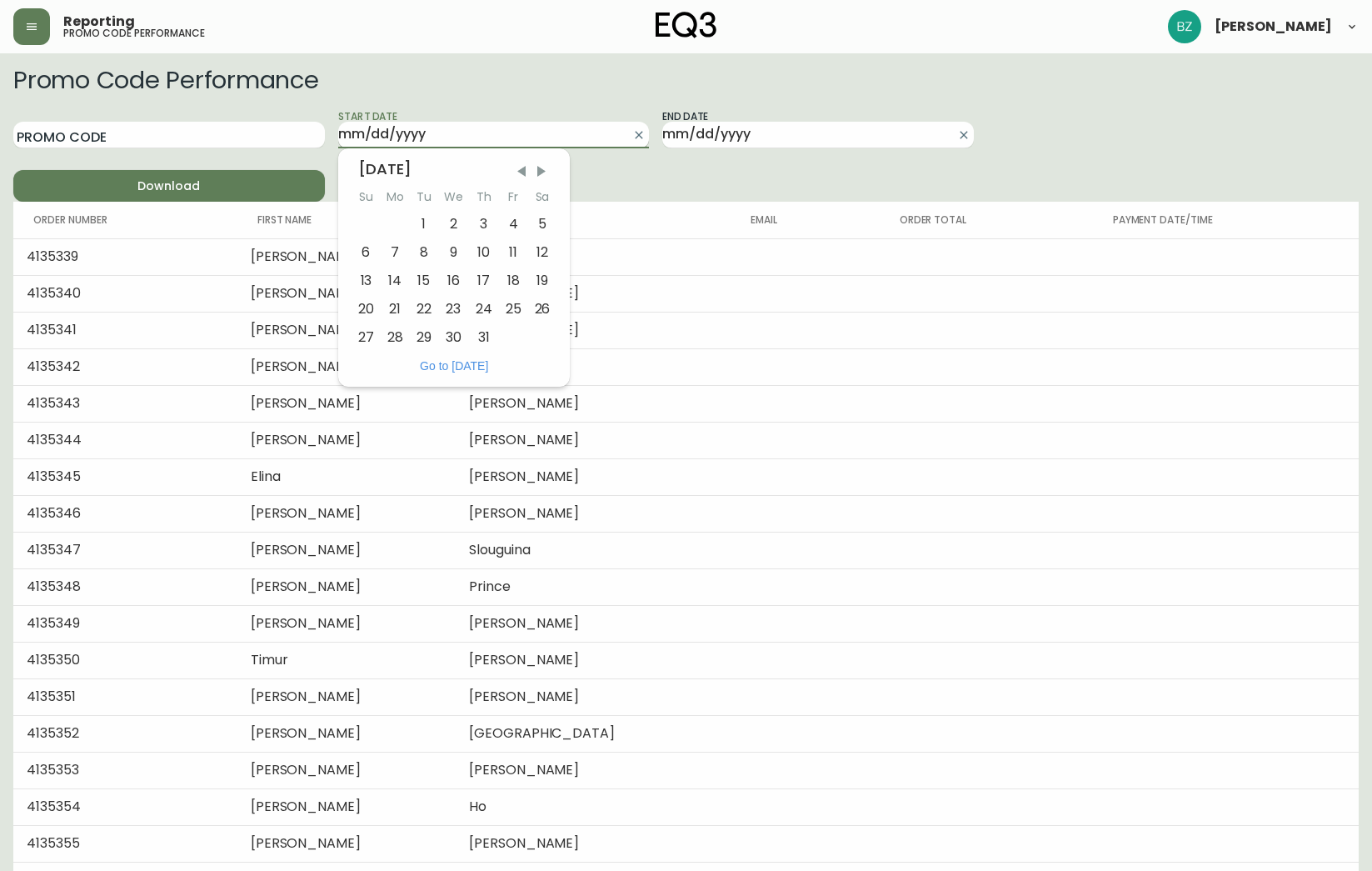
click at [453, 139] on input "Start Date" at bounding box center [481, 135] width 285 height 27
click at [636, 163] on div "Promo Code Start Date [DATE] Su Mo Tu We Th Fr Sa 1 2 3 4 5 6 7 8 9 10 11 12 13…" at bounding box center [493, 155] width 960 height 93
click at [531, 123] on input "Start Date" at bounding box center [481, 135] width 285 height 27
click at [528, 167] on span "Previous Month" at bounding box center [521, 171] width 16 height 16
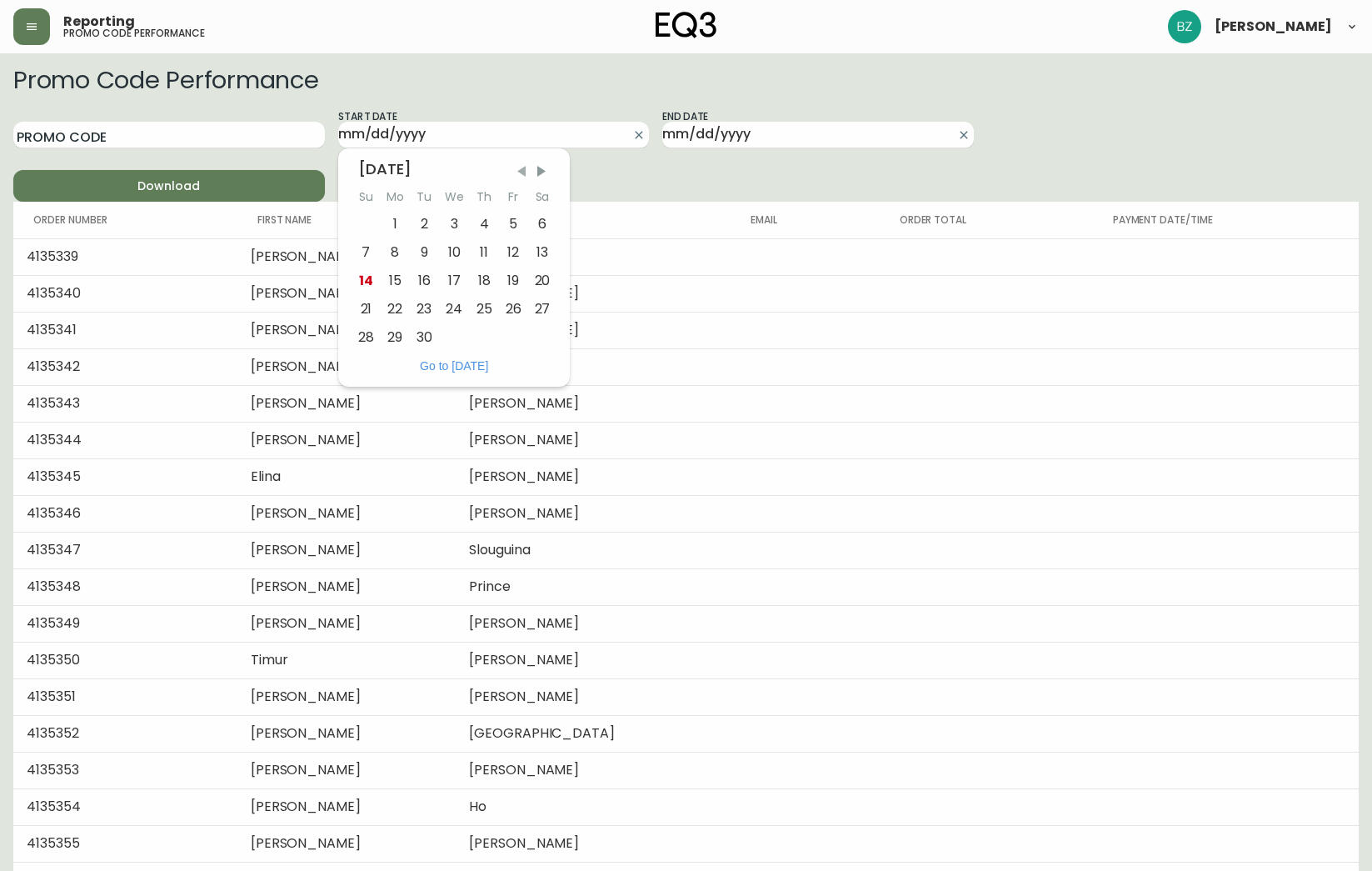
click at [528, 167] on span "Previous Month" at bounding box center [521, 171] width 16 height 16
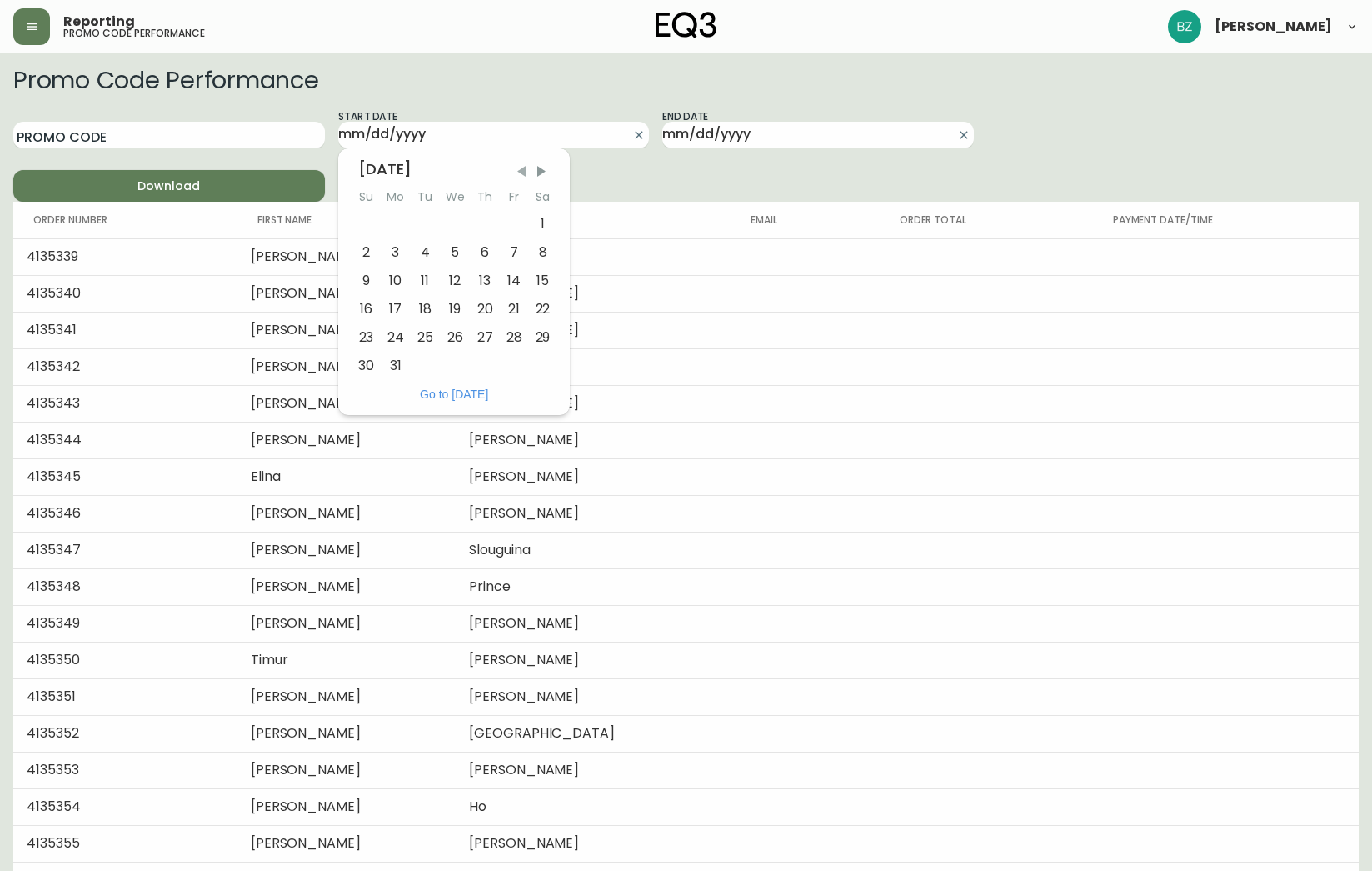
click at [528, 167] on span "Previous Month" at bounding box center [521, 171] width 16 height 16
click at [528, 167] on span "Previous Month" at bounding box center [522, 171] width 16 height 16
click at [528, 167] on span "Previous Month" at bounding box center [521, 171] width 16 height 16
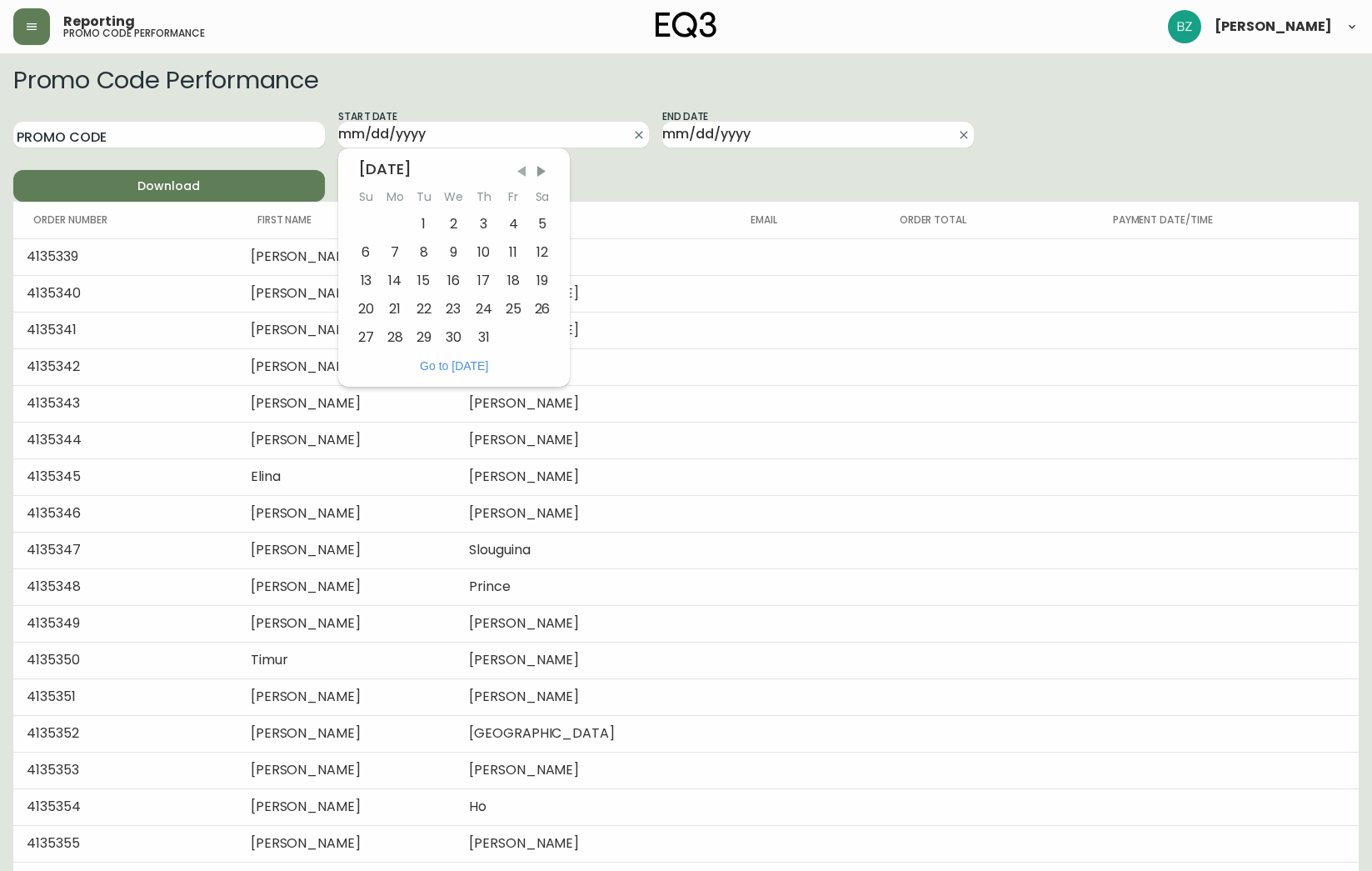
click at [528, 167] on span "Previous Month" at bounding box center [521, 171] width 16 height 16
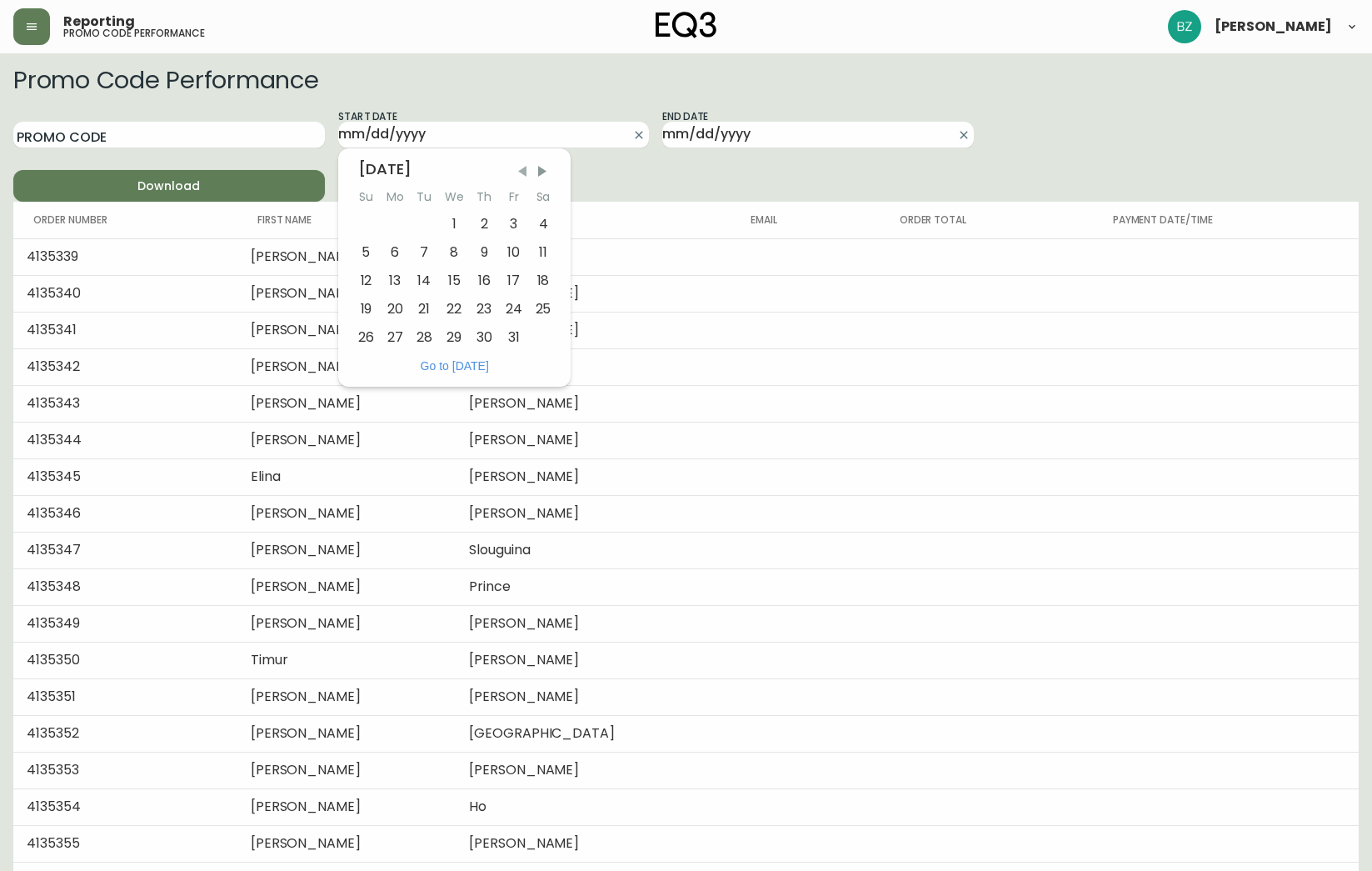
click at [528, 167] on span "Previous Month" at bounding box center [522, 171] width 16 height 16
click at [528, 167] on span "Previous Month" at bounding box center [521, 171] width 16 height 16
click at [528, 167] on span "Previous Month" at bounding box center [520, 171] width 16 height 16
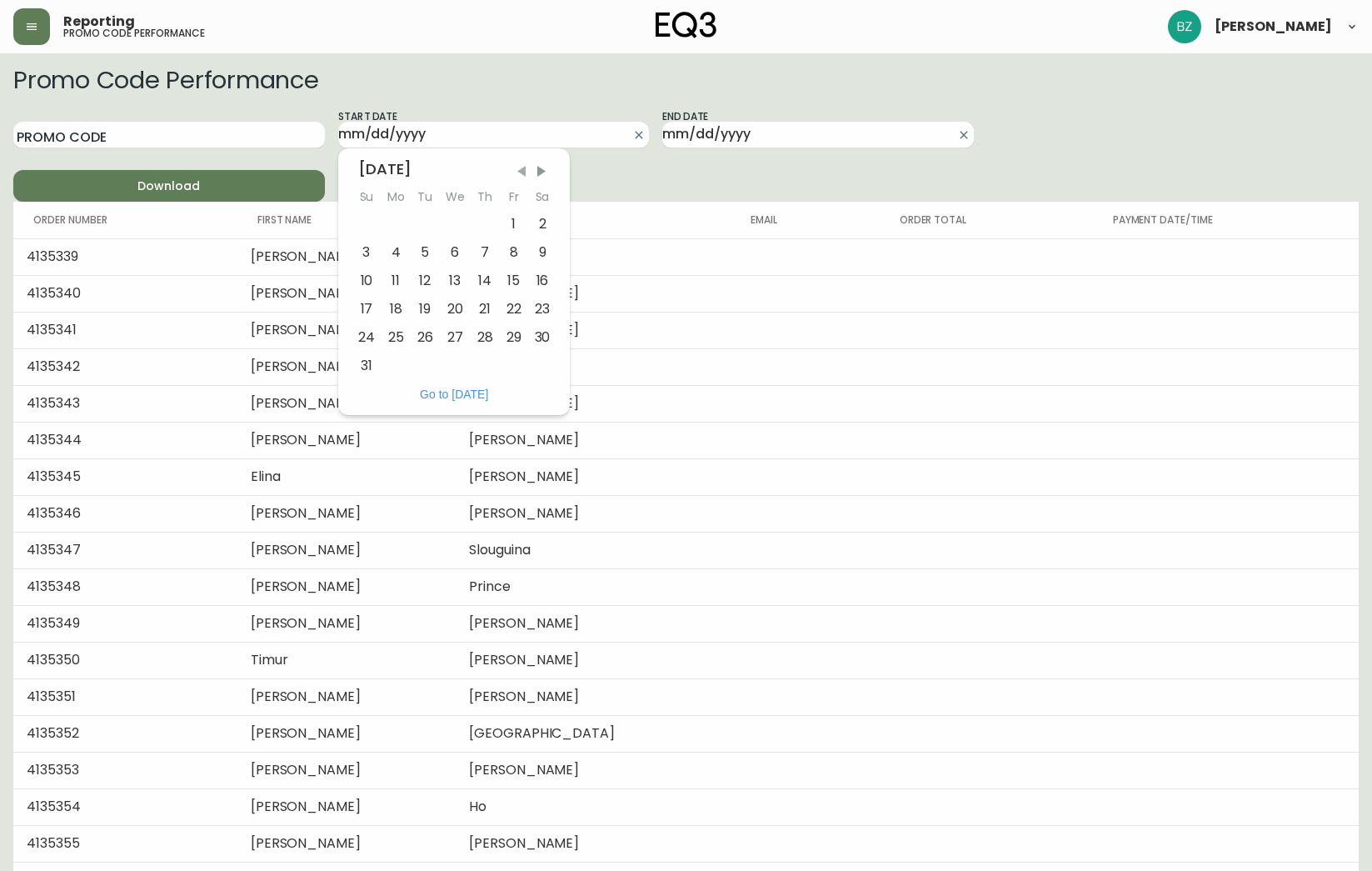
click at [528, 167] on span "Previous Month" at bounding box center [521, 171] width 16 height 16
click at [528, 167] on span "Previous Month" at bounding box center [522, 171] width 16 height 16
click at [528, 167] on span "Previous Month" at bounding box center [521, 171] width 16 height 16
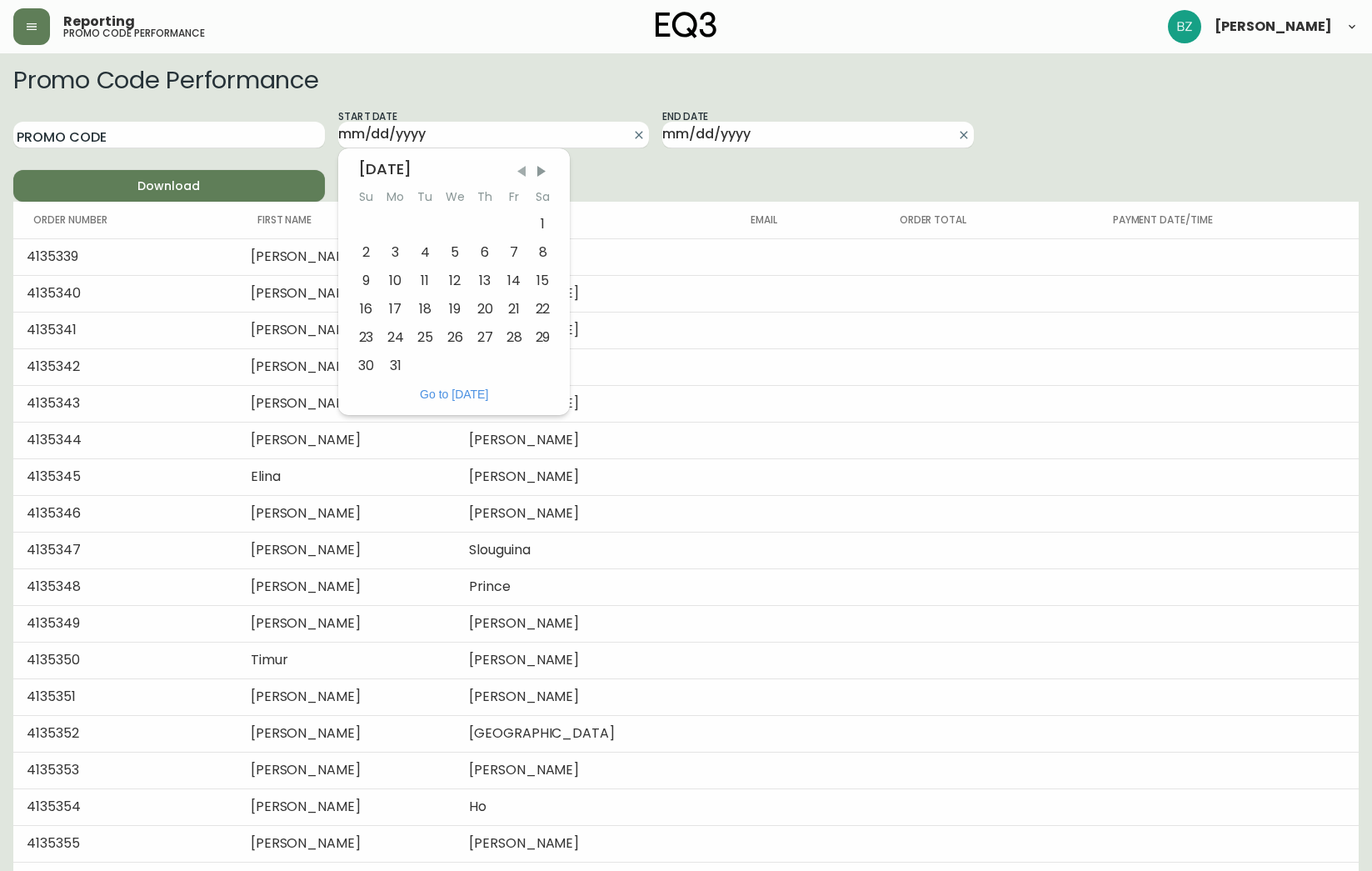
click at [528, 167] on span "Previous Month" at bounding box center [521, 171] width 16 height 16
click at [528, 167] on span "Previous Month" at bounding box center [522, 171] width 16 height 16
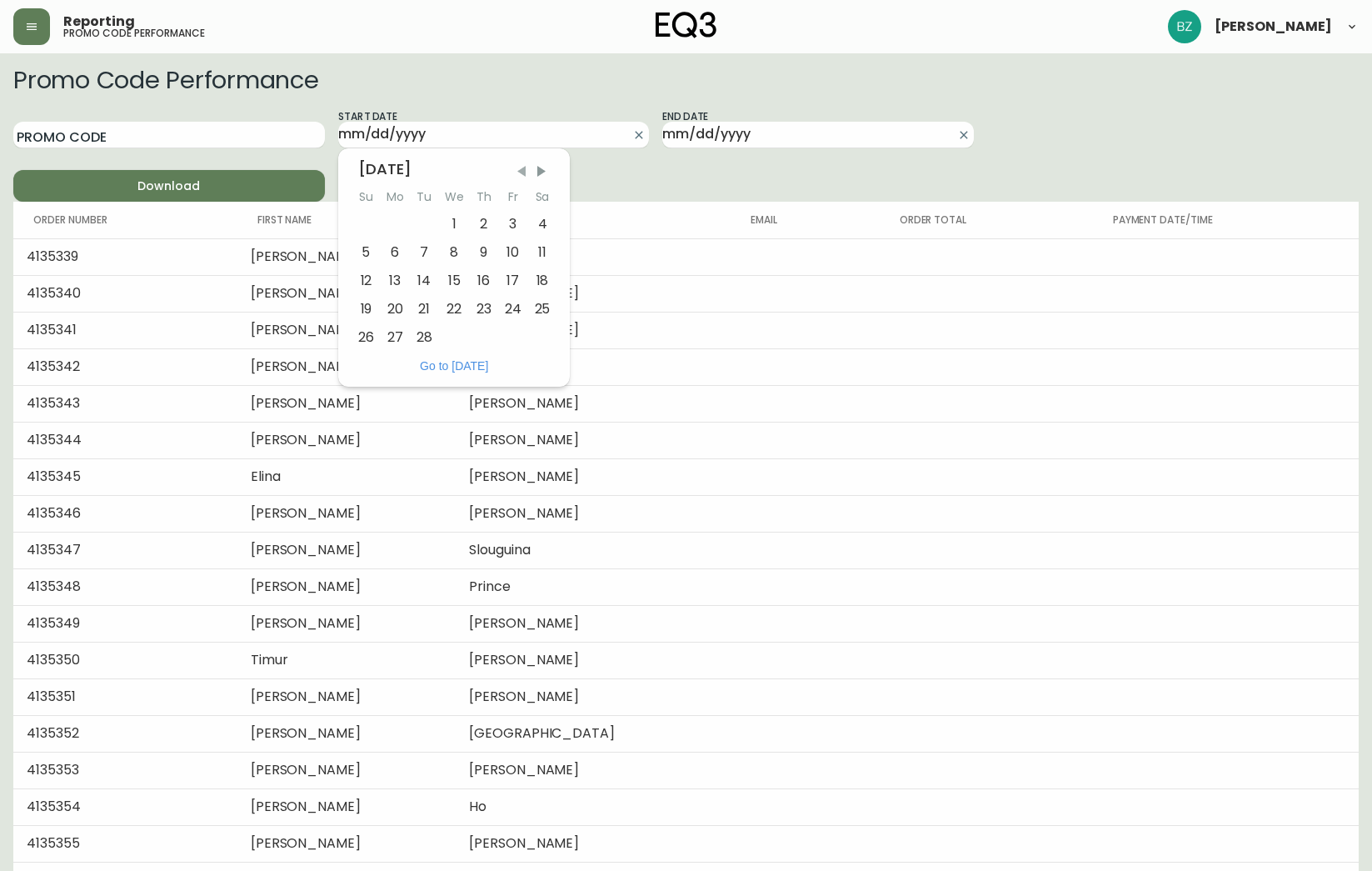
click at [528, 167] on span "Previous Month" at bounding box center [521, 171] width 16 height 16
click at [374, 223] on div "1" at bounding box center [365, 224] width 28 height 28
type input "[DATE]"
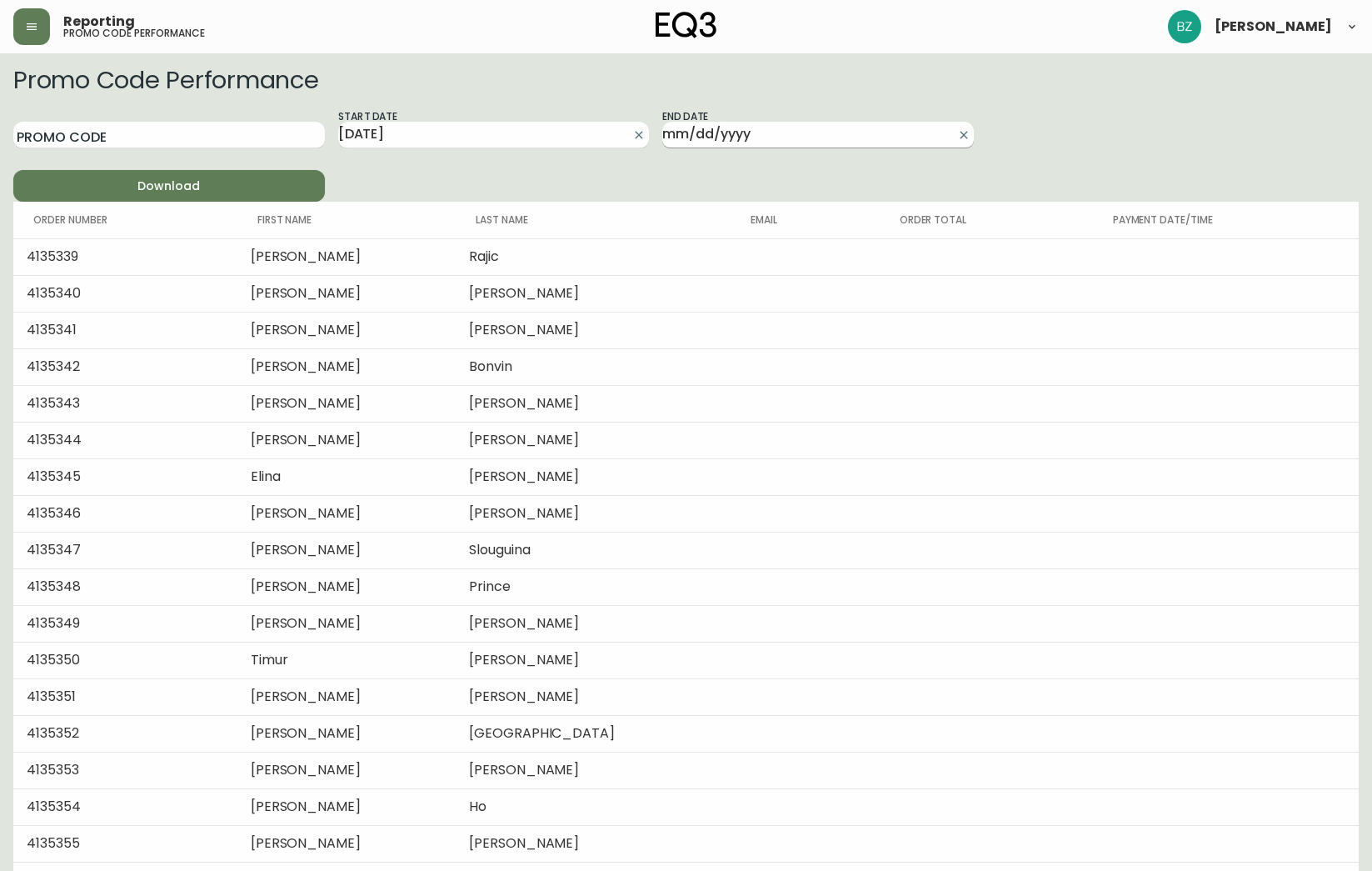
click at [812, 134] on input "End Date" at bounding box center [804, 135] width 285 height 27
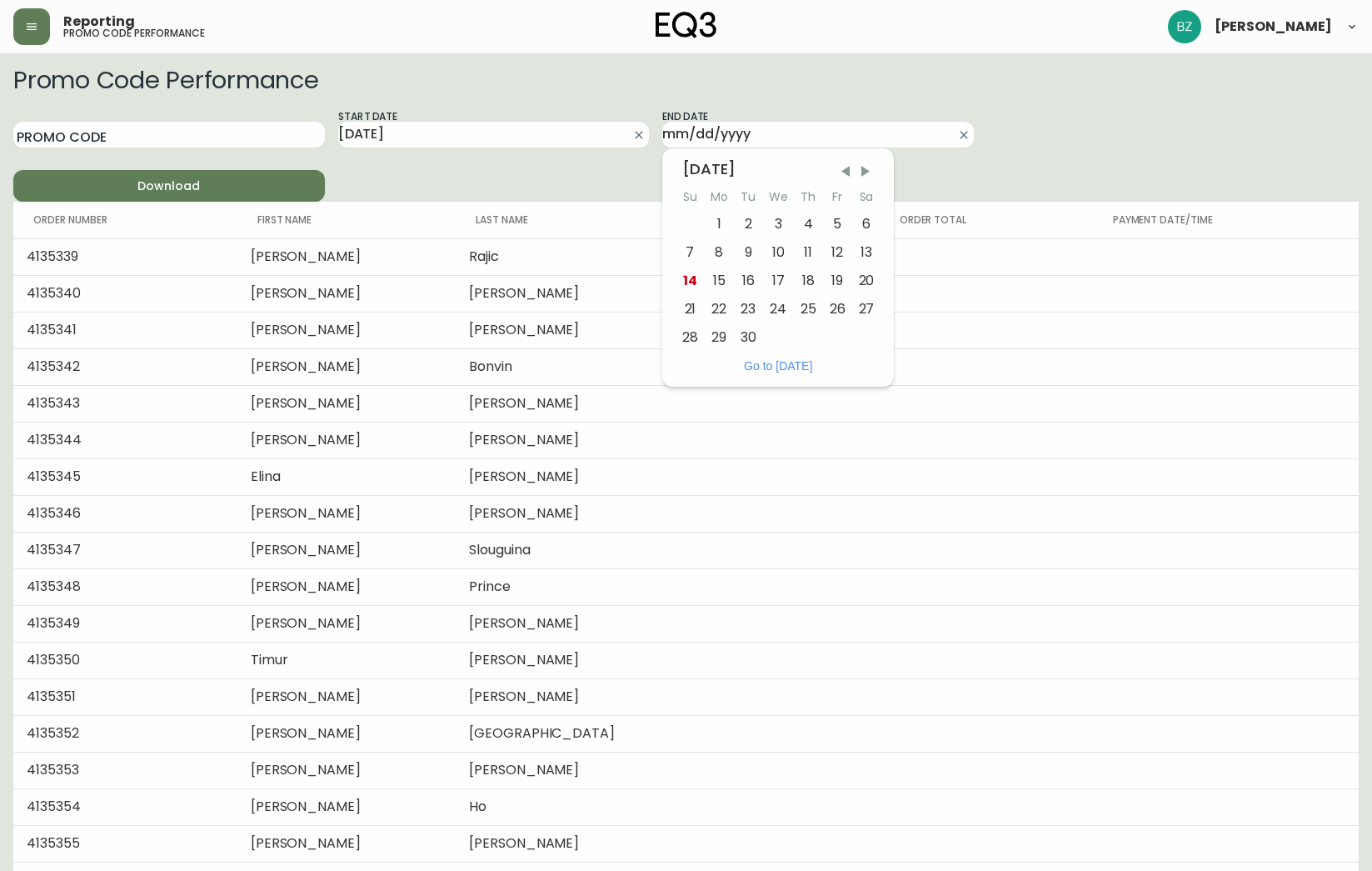
click at [775, 363] on button "Go to [DATE]" at bounding box center [777, 365] width 79 height 15
click at [698, 280] on div "14" at bounding box center [690, 281] width 29 height 28
type input "[DATE]"
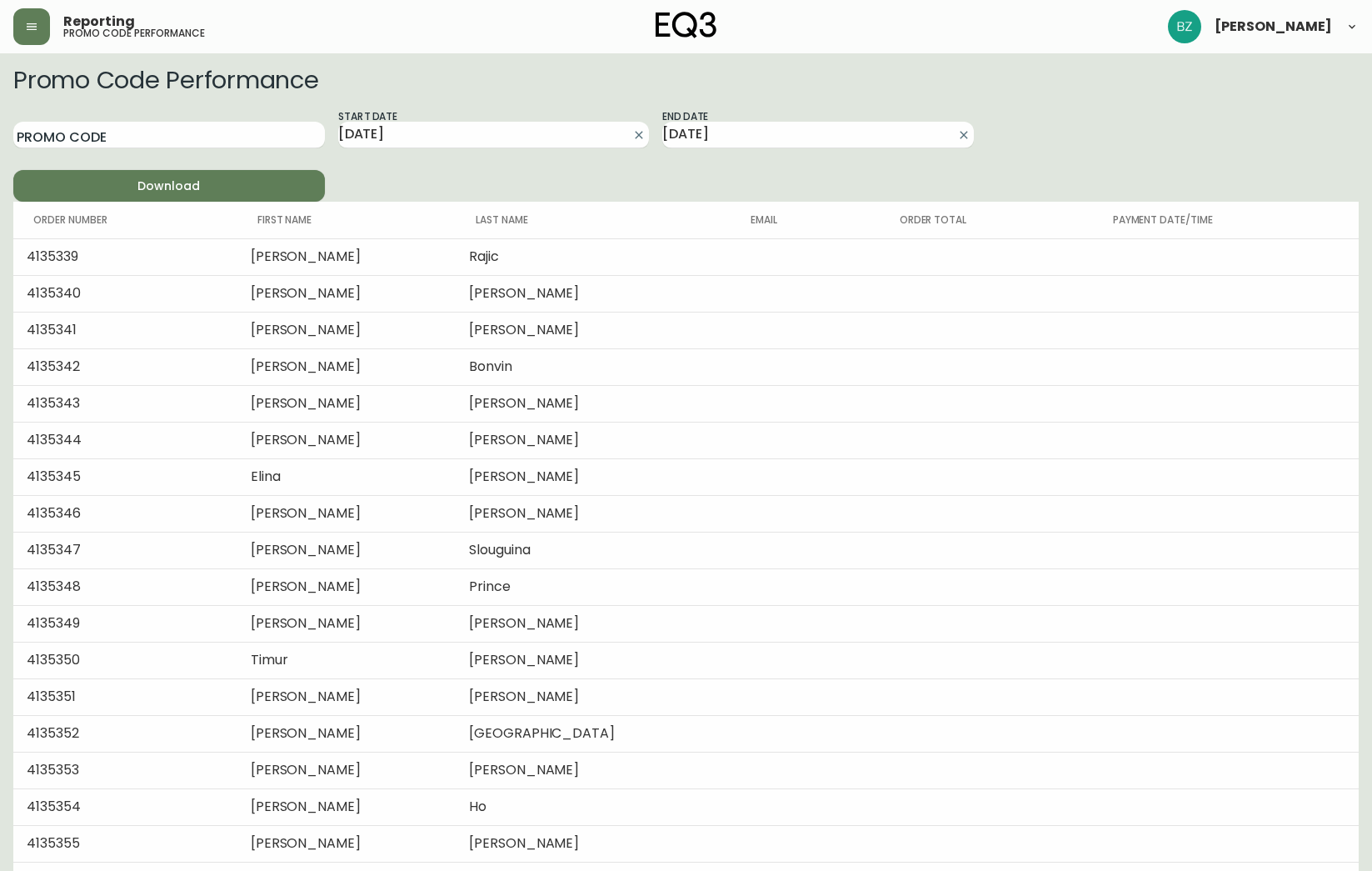
click at [1003, 150] on form "Promo Code Performance Promo Code Start Date [DATE] End Date [DATE] Download" at bounding box center [685, 134] width 1345 height 135
click at [284, 141] on input "Promo Code" at bounding box center [168, 135] width 312 height 27
click at [280, 193] on span "Download" at bounding box center [169, 186] width 285 height 21
click at [514, 201] on div "Promo Code Start Date [DATE] End Date [DATE] Download" at bounding box center [493, 155] width 960 height 93
click at [504, 221] on th "Last Name" at bounding box center [594, 220] width 276 height 36
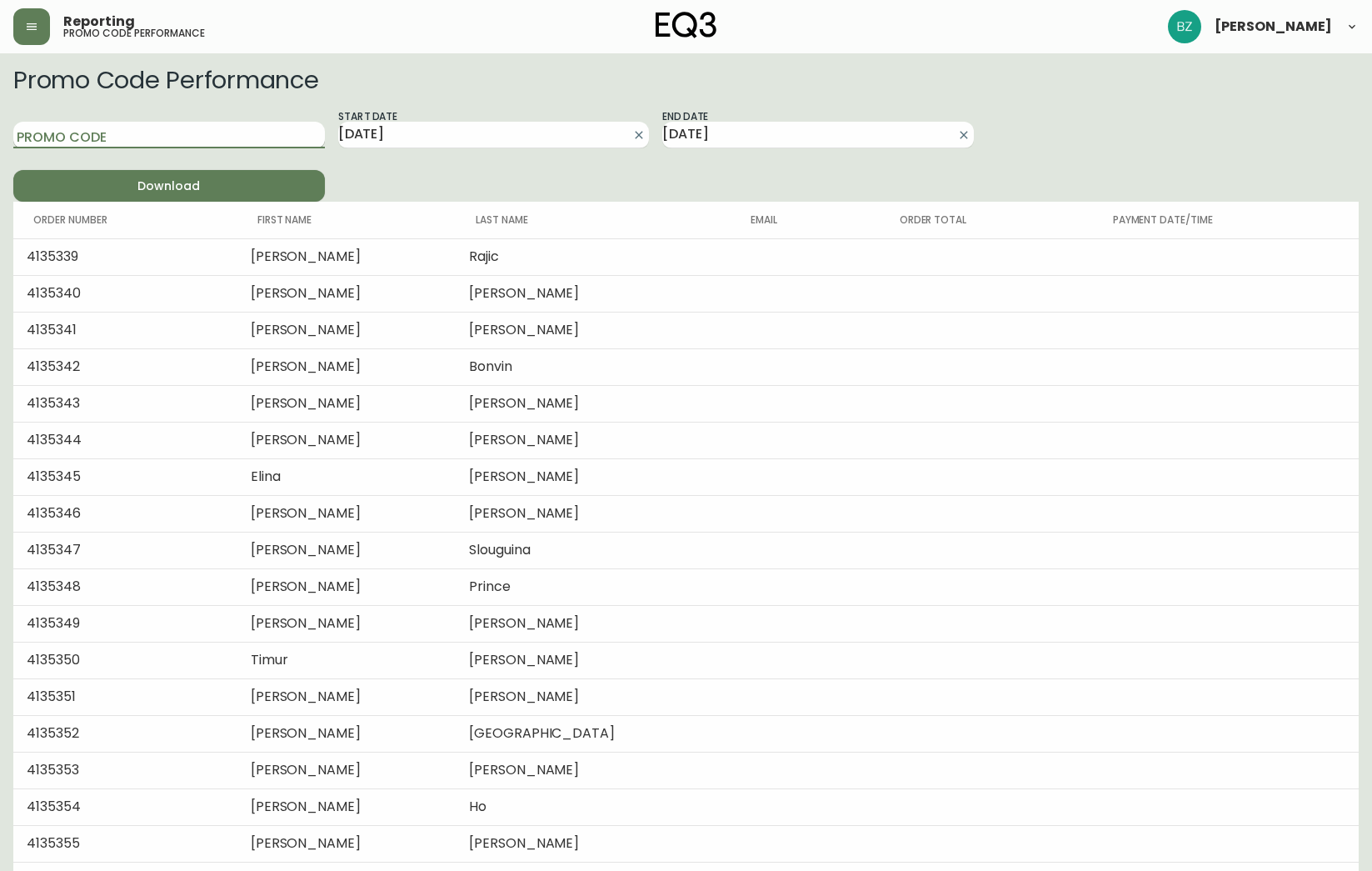
click at [250, 138] on input "Promo Code" at bounding box center [168, 135] width 312 height 27
click at [548, 175] on div "Promo Code Start Date [DATE] End Date [DATE] Download" at bounding box center [493, 155] width 960 height 93
